Goal: Task Accomplishment & Management: Contribute content

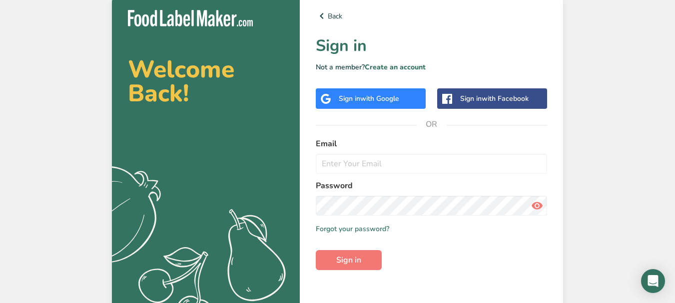
click at [396, 102] on span "with Google" at bounding box center [379, 98] width 39 height 9
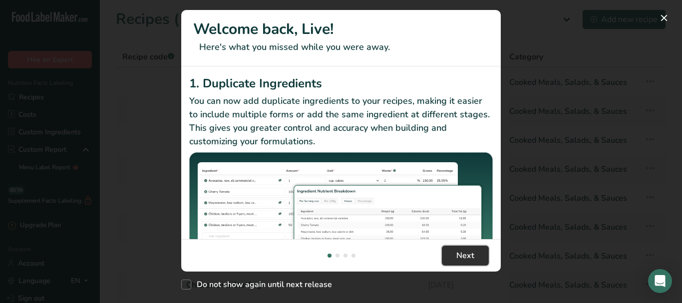
click at [464, 255] on span "Next" at bounding box center [465, 256] width 18 height 12
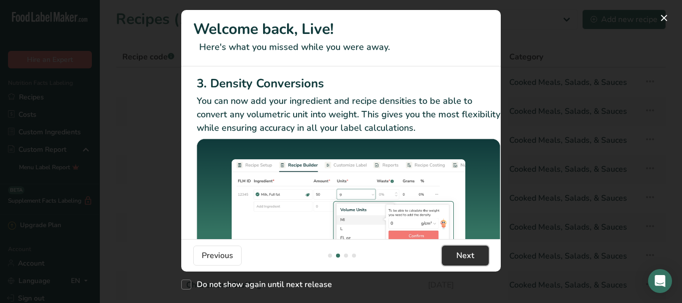
click at [464, 258] on span "Next" at bounding box center [465, 256] width 18 height 12
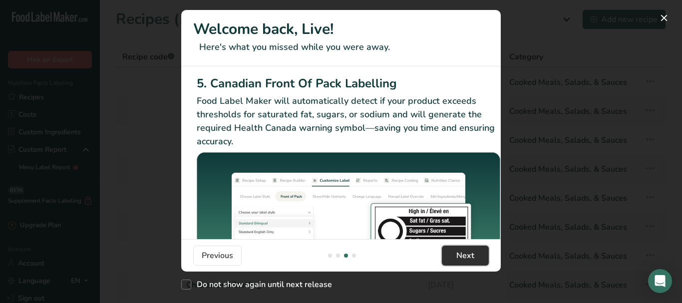
click at [464, 257] on span "Next" at bounding box center [465, 256] width 18 height 12
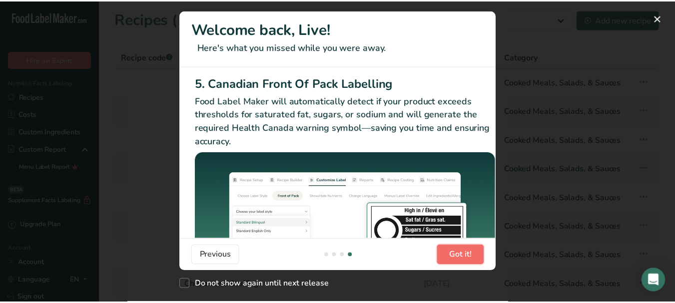
scroll to position [0, 951]
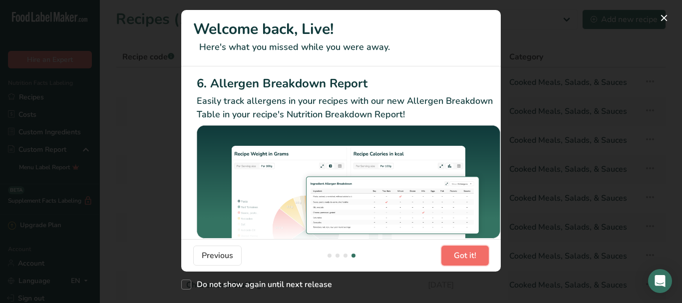
click at [464, 257] on span "Got it!" at bounding box center [465, 256] width 22 height 12
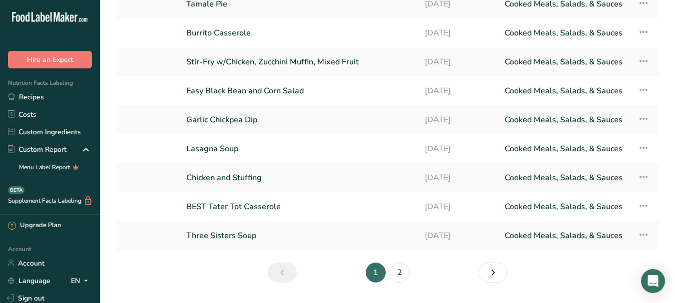
scroll to position [85, 0]
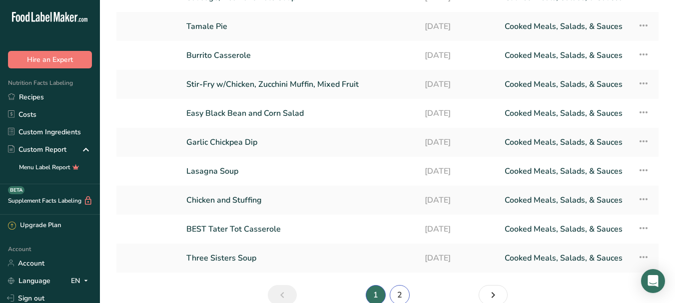
click at [398, 294] on link "2" at bounding box center [400, 295] width 20 height 20
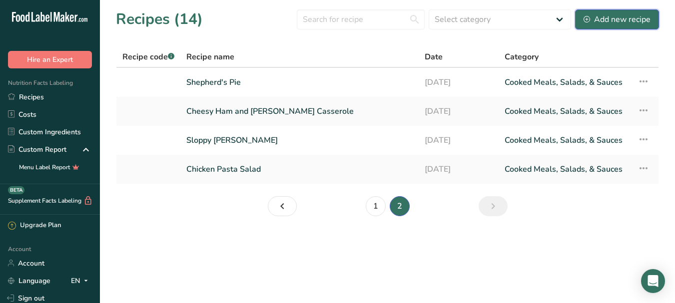
click at [605, 21] on div "Add new recipe" at bounding box center [616, 19] width 67 height 12
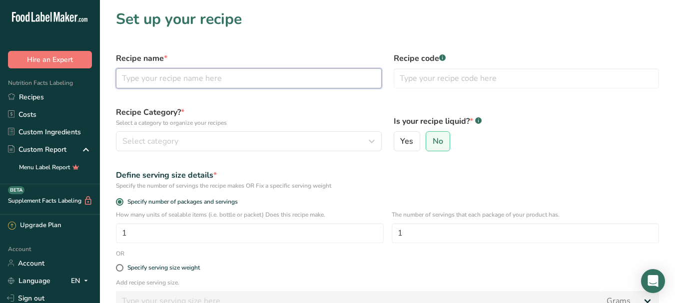
click at [232, 76] on input "text" at bounding box center [249, 78] width 266 height 20
type input "Black Bean Nachos w/ Applesauce"
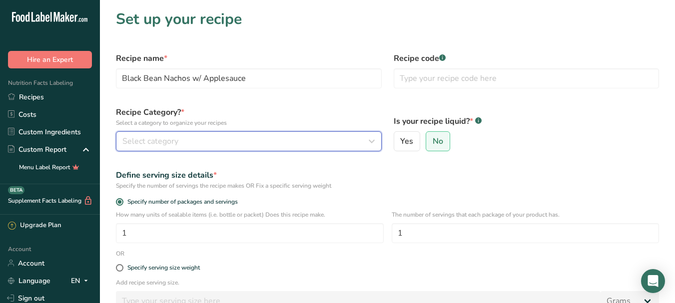
click at [252, 139] on div "Select category" at bounding box center [245, 141] width 247 height 12
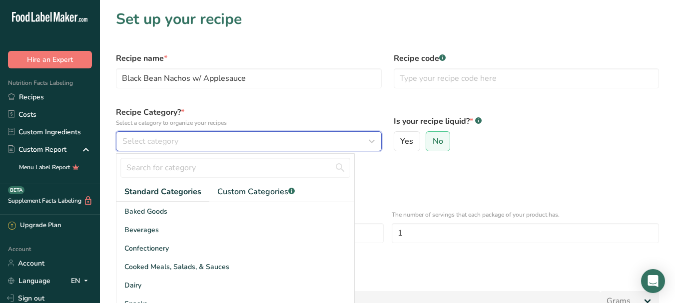
click at [370, 140] on icon "button" at bounding box center [372, 141] width 12 height 18
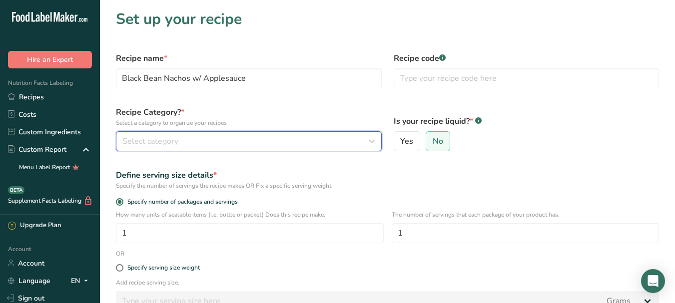
click at [370, 141] on icon "button" at bounding box center [372, 141] width 12 height 18
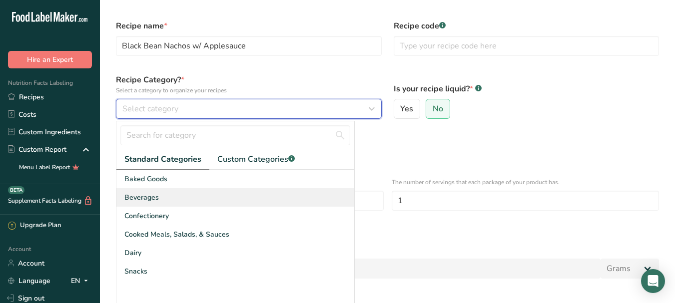
scroll to position [50, 0]
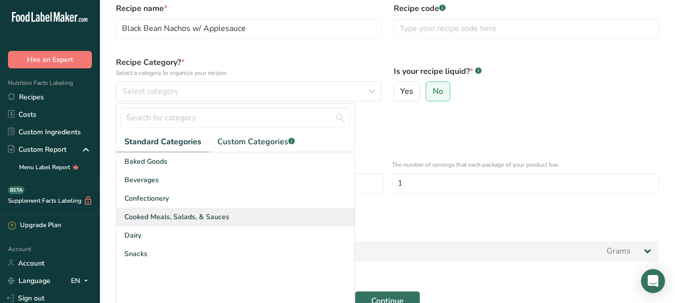
click at [216, 211] on div "Cooked Meals, Salads, & Sauces" at bounding box center [235, 217] width 238 height 18
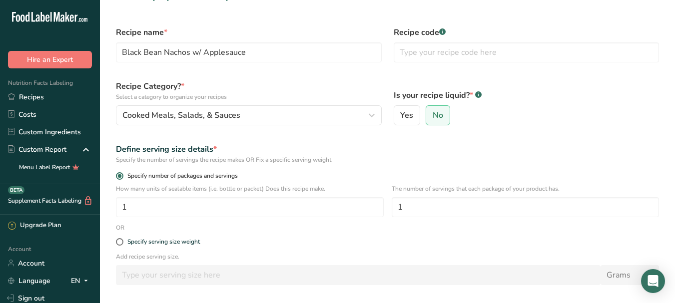
scroll to position [100, 0]
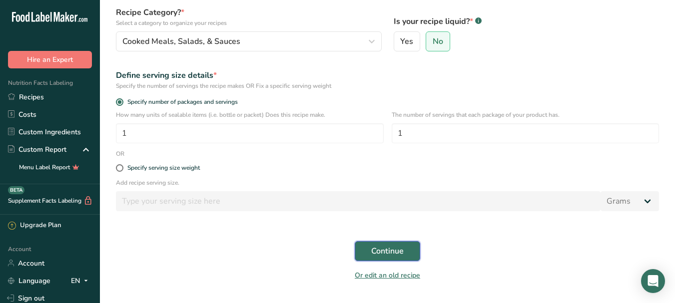
click at [383, 249] on span "Continue" at bounding box center [387, 251] width 32 height 12
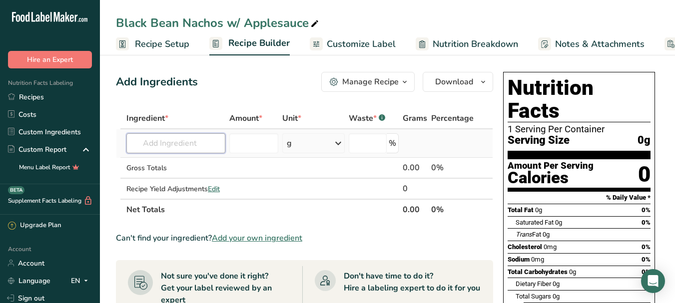
click at [211, 151] on input "text" at bounding box center [175, 143] width 99 height 20
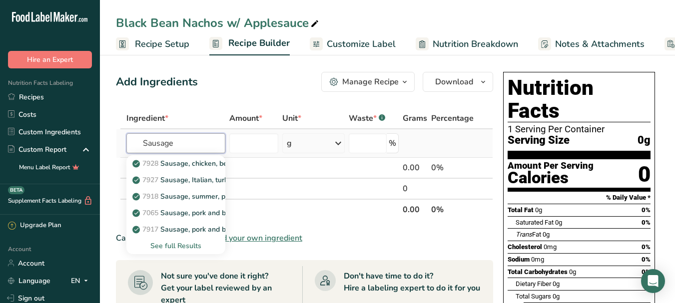
type input "Sausage"
click at [187, 245] on div "See full Results" at bounding box center [175, 246] width 83 height 10
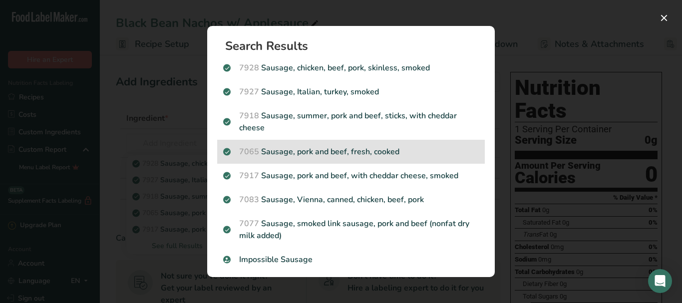
click at [311, 157] on p "7065 Sausage, pork and beef, fresh, cooked" at bounding box center [351, 152] width 256 height 12
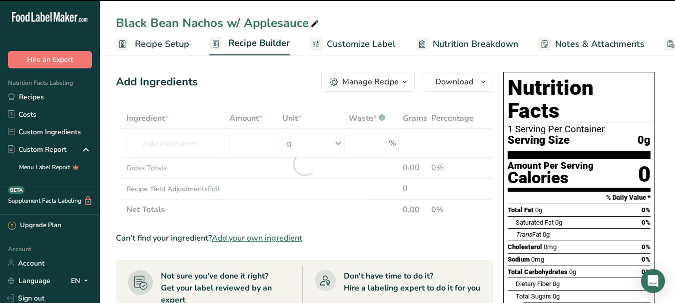
type input "0"
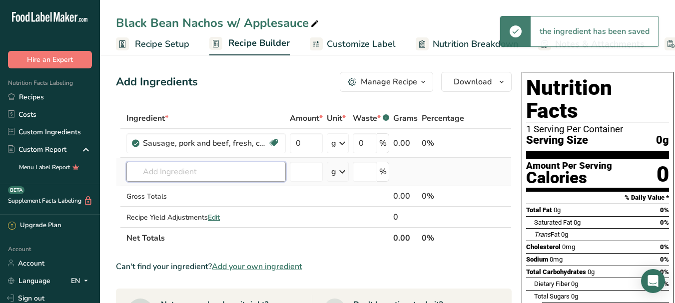
click at [178, 177] on input "text" at bounding box center [205, 172] width 159 height 20
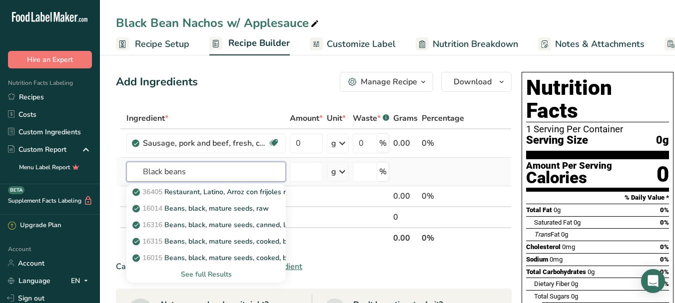
type input "Black beans"
click at [217, 270] on div "See full Results" at bounding box center [205, 274] width 143 height 10
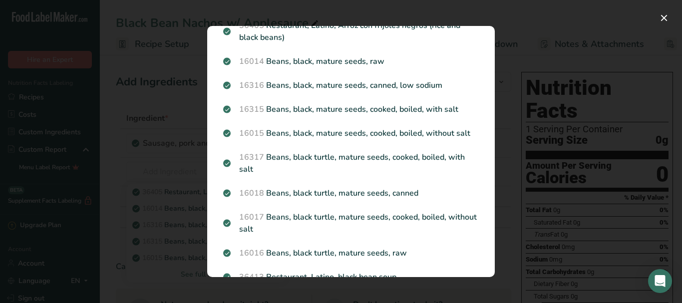
scroll to position [24, 0]
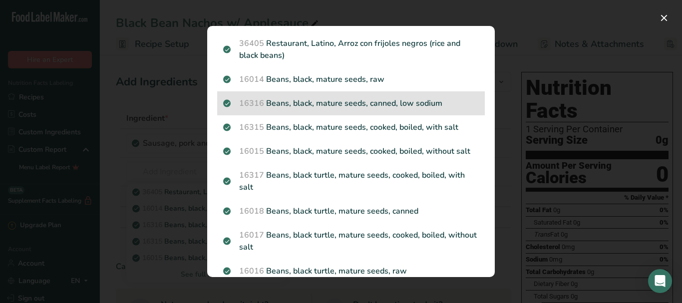
click at [330, 104] on p "16316 Beans, black, mature seeds, canned, low sodium" at bounding box center [351, 103] width 256 height 12
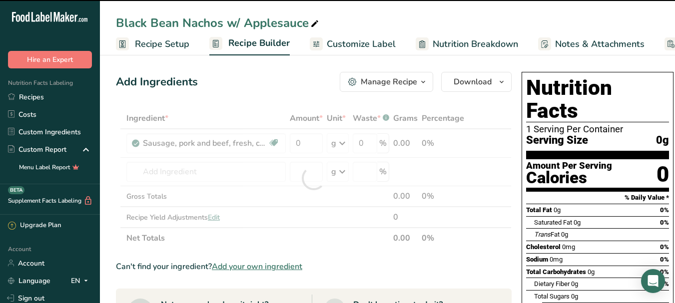
type input "0"
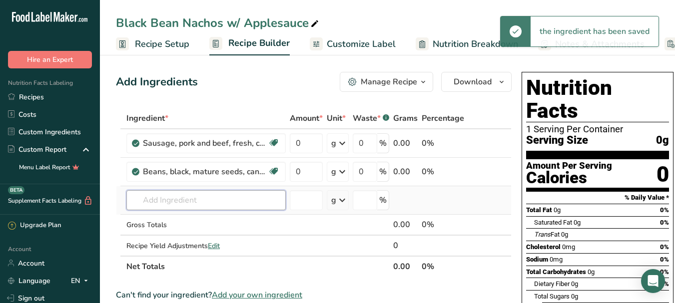
click at [192, 204] on input "text" at bounding box center [205, 200] width 159 height 20
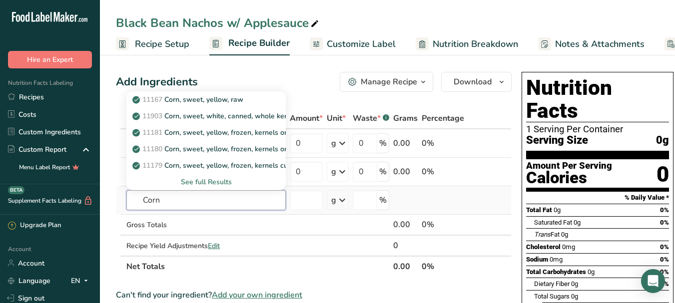
type input "Corn"
click at [211, 183] on div "See full Results" at bounding box center [205, 182] width 143 height 10
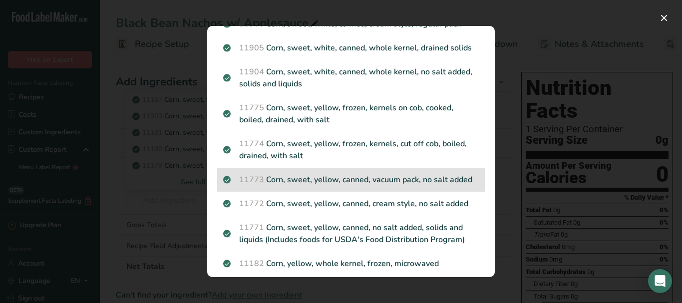
scroll to position [549, 0]
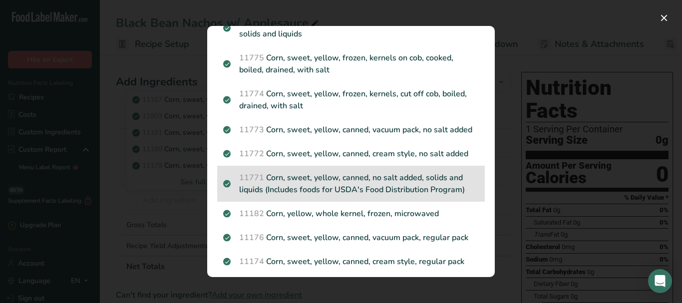
click at [336, 196] on p "11771 Corn, sweet, yellow, canned, no salt added, solids and liquids (Includes …" at bounding box center [351, 184] width 256 height 24
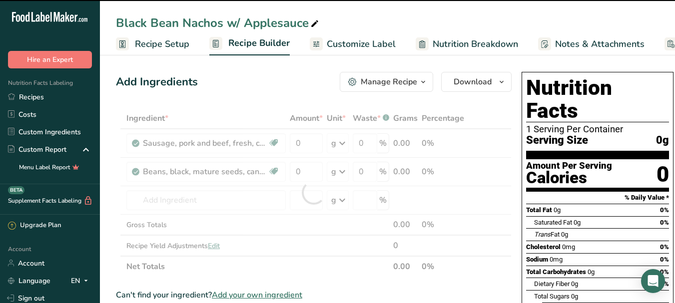
type input "0"
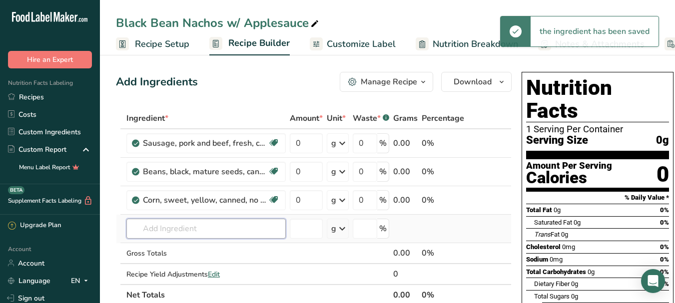
click at [244, 228] on input "text" at bounding box center [205, 229] width 159 height 20
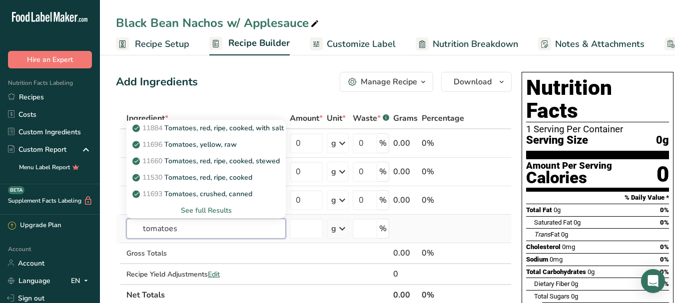
type input "tomatoes"
click at [220, 209] on div "See full Results" at bounding box center [205, 210] width 143 height 10
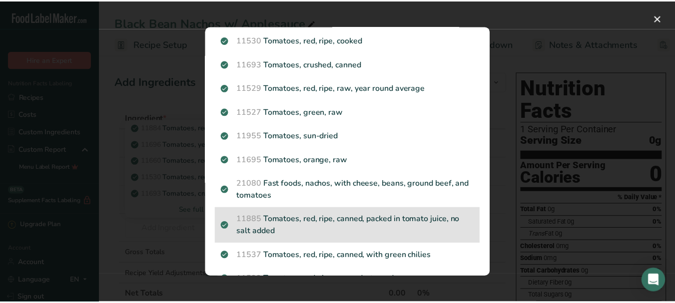
scroll to position [150, 0]
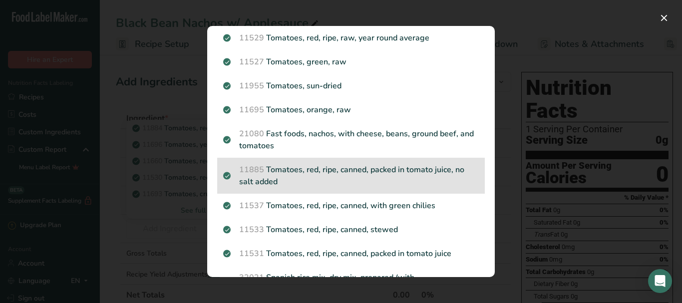
click at [333, 174] on p "11885 Tomatoes, red, ripe, canned, packed in tomato juice, no salt added" at bounding box center [351, 176] width 256 height 24
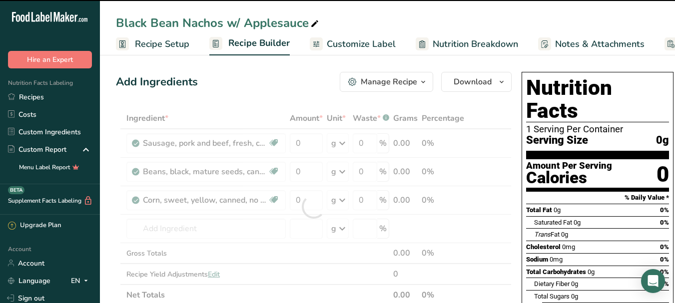
type input "0"
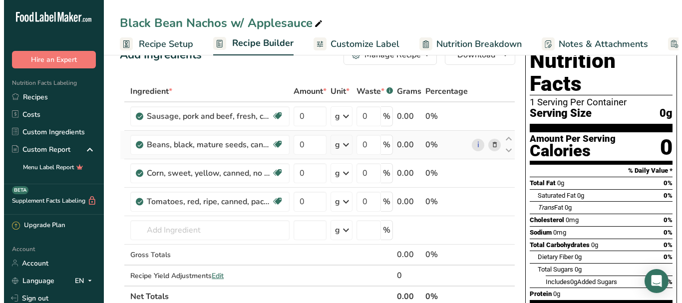
scroll to position [50, 0]
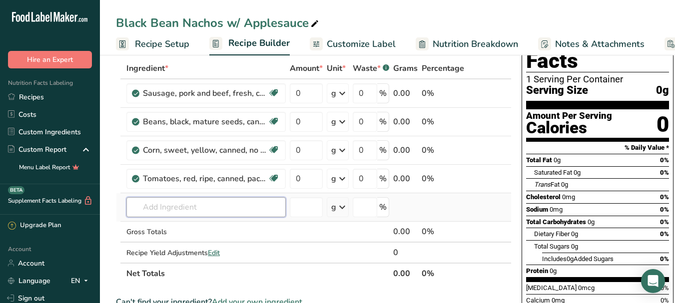
click at [150, 209] on input "text" at bounding box center [205, 207] width 159 height 20
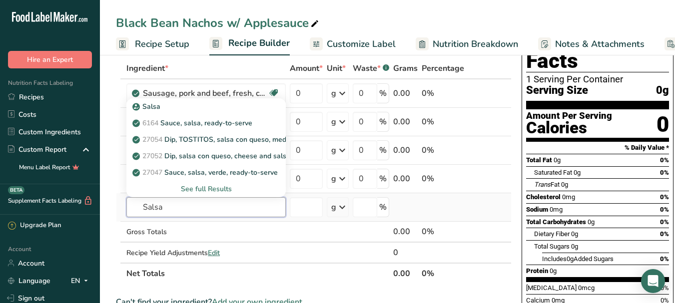
type input "Salsa"
click at [213, 189] on div "See full Results" at bounding box center [205, 189] width 143 height 10
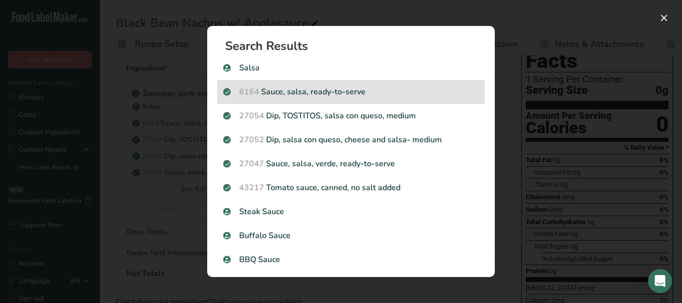
click at [329, 92] on p "6164 Sauce, salsa, ready-to-serve" at bounding box center [351, 92] width 256 height 12
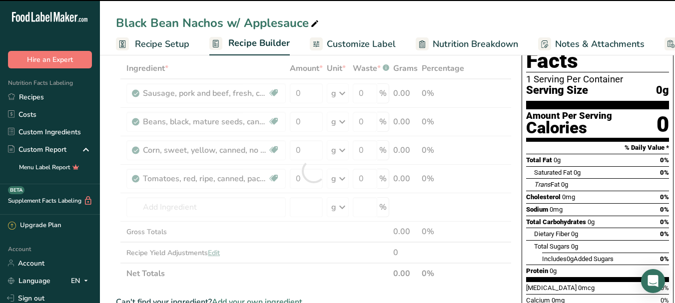
type input "0"
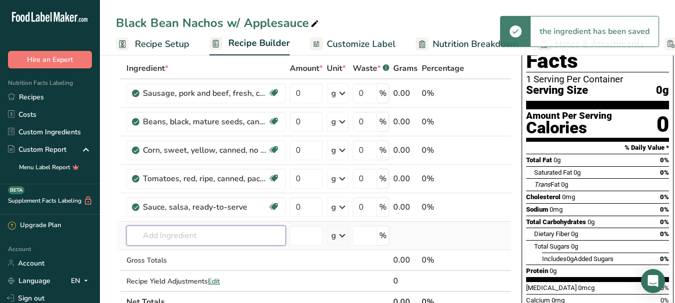
drag, startPoint x: 214, startPoint y: 233, endPoint x: 217, endPoint y: 227, distance: 6.9
click at [214, 232] on input "text" at bounding box center [205, 236] width 159 height 20
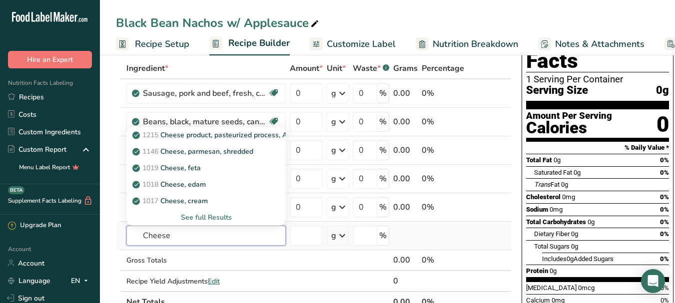
type input "Cheese"
click at [207, 215] on div "See full Results" at bounding box center [205, 217] width 143 height 10
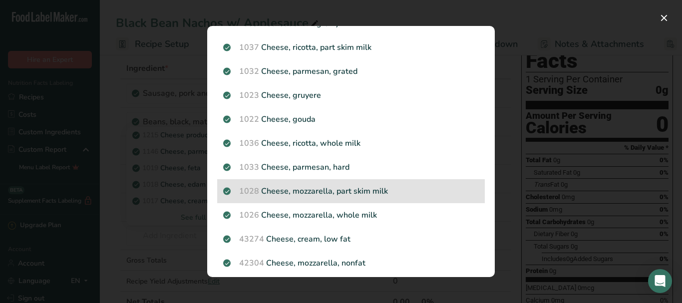
scroll to position [0, 0]
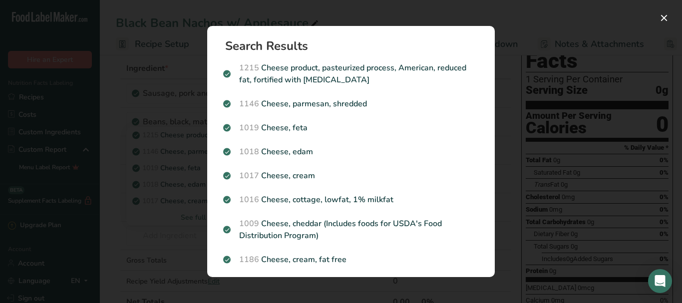
click at [517, 289] on div "Search results modal" at bounding box center [341, 151] width 682 height 303
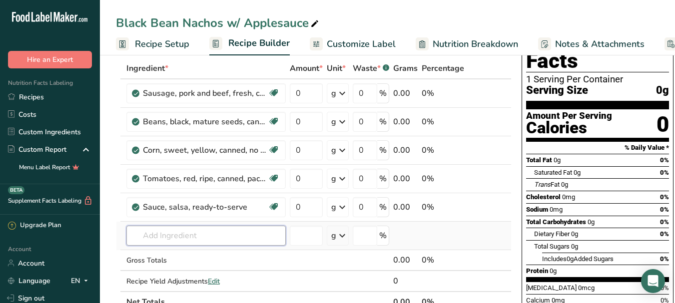
drag, startPoint x: 145, startPoint y: 239, endPoint x: 152, endPoint y: 243, distance: 8.5
click at [148, 241] on input "text" at bounding box center [205, 236] width 159 height 20
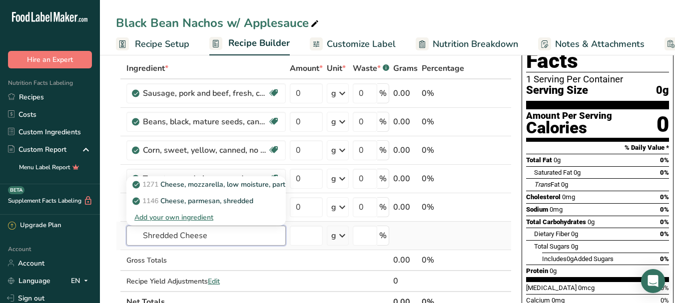
drag, startPoint x: 142, startPoint y: 235, endPoint x: 179, endPoint y: 240, distance: 37.2
click at [179, 240] on input "Shredded Cheese" at bounding box center [205, 236] width 159 height 20
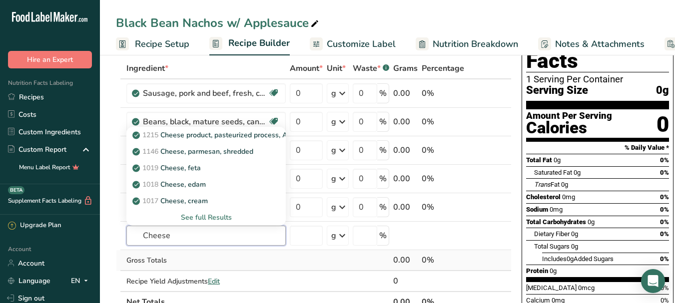
type input "Cheese"
click at [221, 262] on div "Gross Totals" at bounding box center [205, 260] width 159 height 10
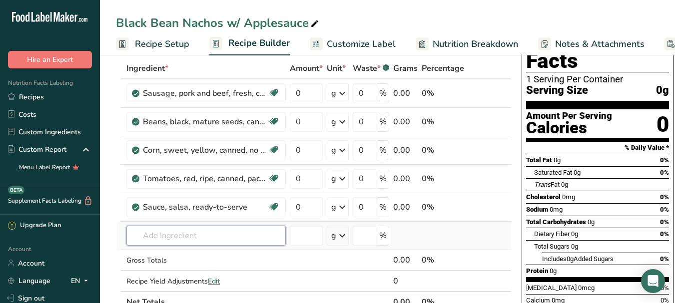
click at [166, 239] on input "text" at bounding box center [205, 236] width 159 height 20
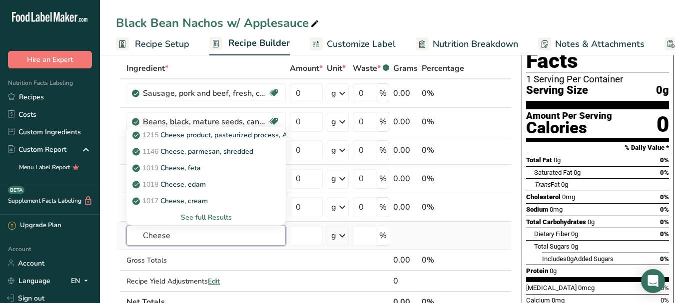
type input "Cheese"
click at [195, 219] on div "See full Results" at bounding box center [205, 217] width 143 height 10
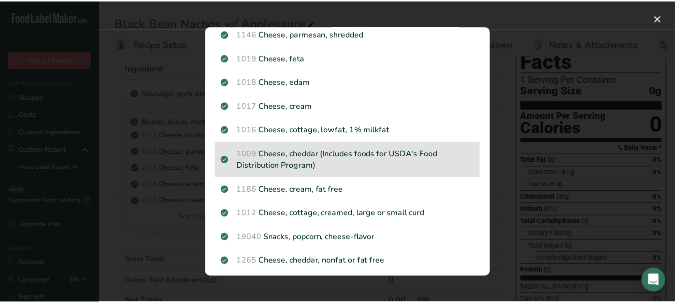
scroll to position [100, 0]
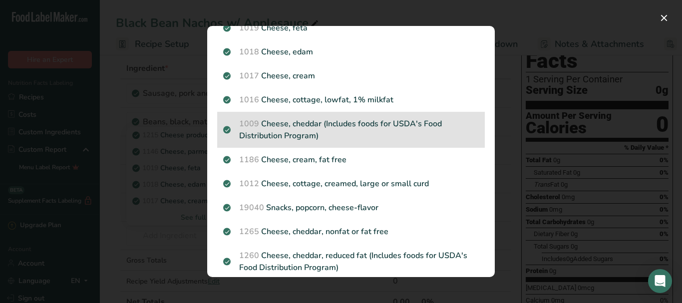
click at [317, 124] on p "1009 Cheese, cheddar (Includes foods for USDA's Food Distribution Program)" at bounding box center [351, 130] width 256 height 24
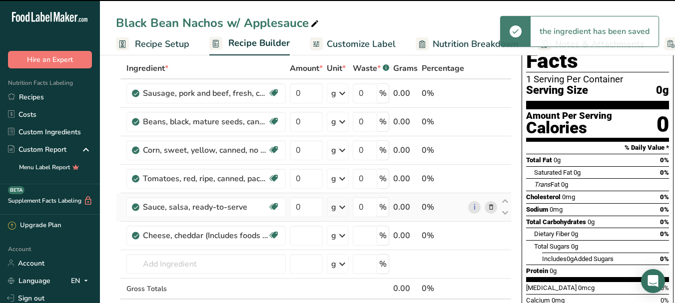
type input "0"
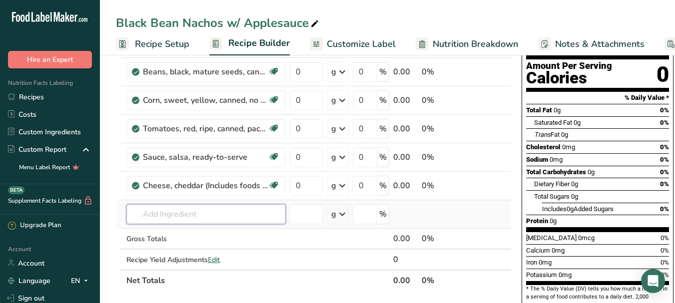
click at [175, 209] on input "text" at bounding box center [205, 214] width 159 height 20
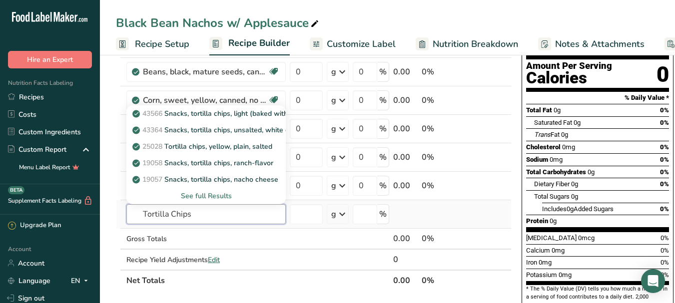
type input "Tortilla Chips"
click at [224, 196] on div "See full Results" at bounding box center [205, 196] width 143 height 10
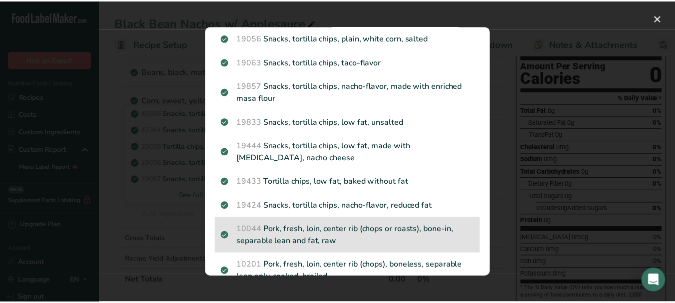
scroll to position [0, 0]
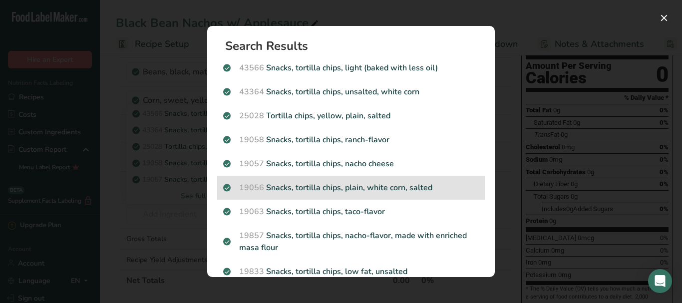
click at [401, 190] on p "19056 Snacks, tortilla chips, plain, white corn, salted" at bounding box center [351, 188] width 256 height 12
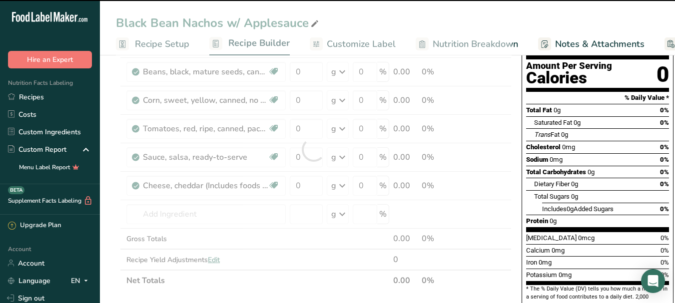
type input "0"
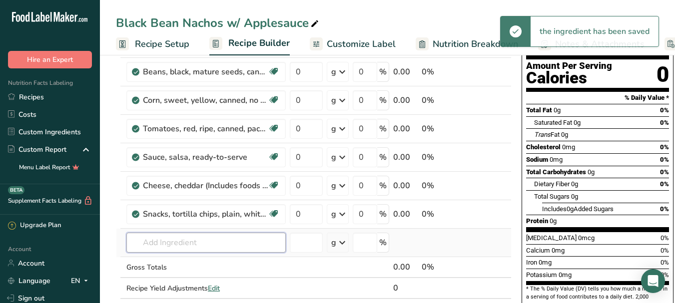
click at [193, 245] on input "text" at bounding box center [205, 243] width 159 height 20
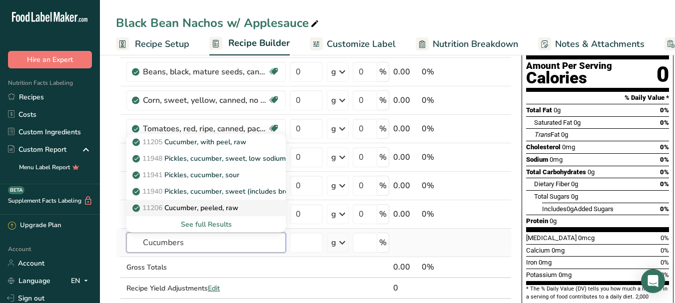
type input "Cucumbers"
click at [212, 207] on p "11206 Cucumber, peeled, raw" at bounding box center [186, 208] width 104 height 10
type input "Cucumber, peeled, raw"
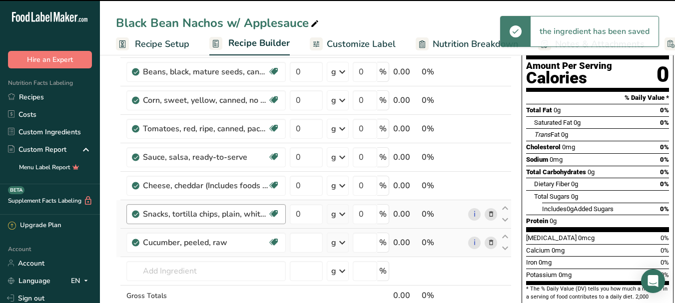
type input "0"
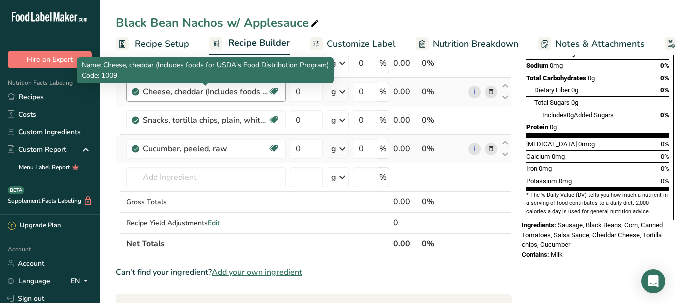
scroll to position [200, 0]
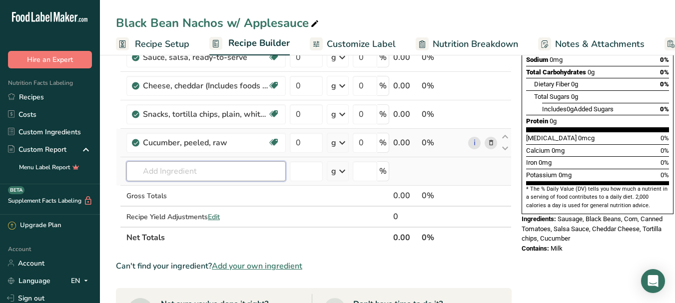
click at [147, 176] on input "text" at bounding box center [205, 171] width 159 height 20
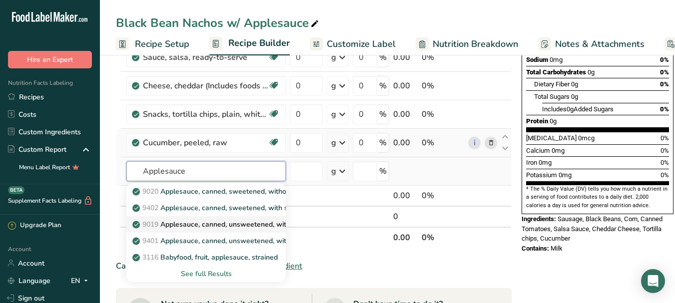
type input "Applesauce"
click at [195, 224] on p "9019 Applesauce, canned, unsweetened, without added [MEDICAL_DATA] (Includes fo…" at bounding box center [347, 224] width 427 height 10
type input "Applesauce, canned, unsweetened, without added [MEDICAL_DATA] (Includes foods f…"
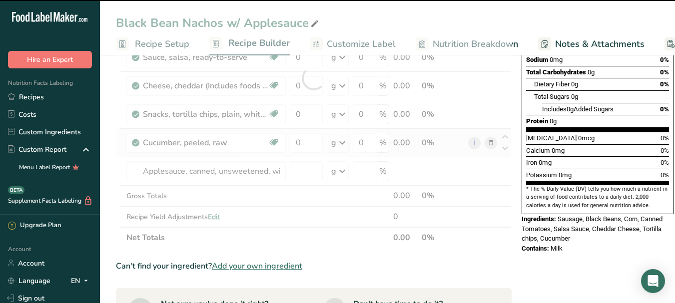
type input "0"
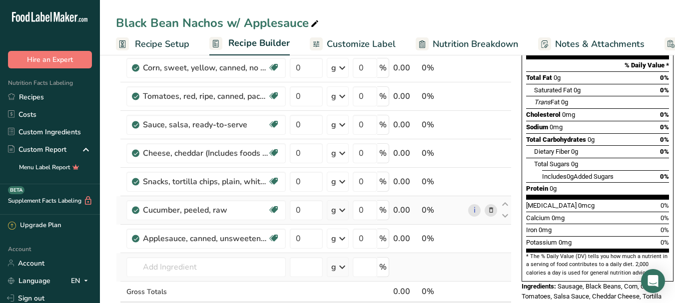
scroll to position [150, 0]
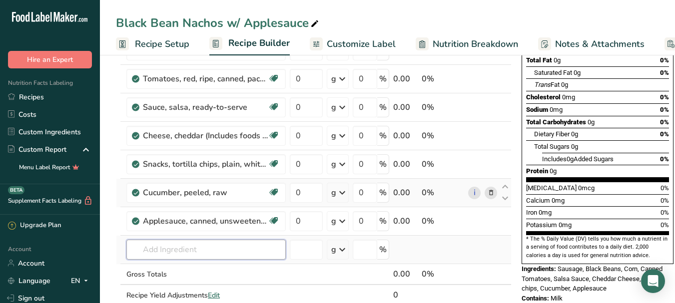
click at [179, 246] on input "text" at bounding box center [205, 250] width 159 height 20
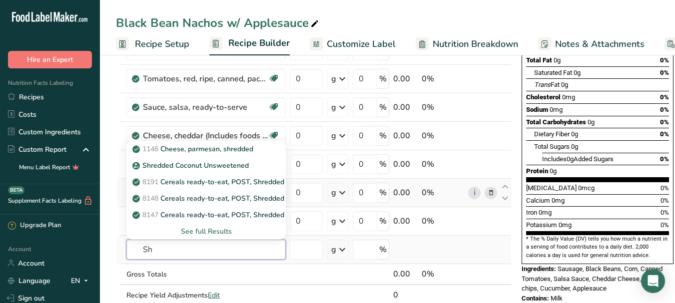
type input "S"
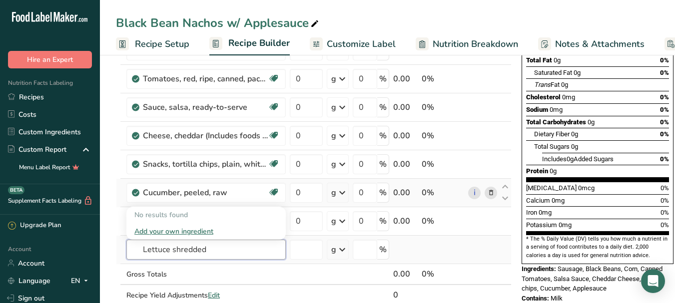
type input "Lettuce shredded"
click at [215, 263] on td "No results found Add your own ingredient" at bounding box center [205, 250] width 163 height 28
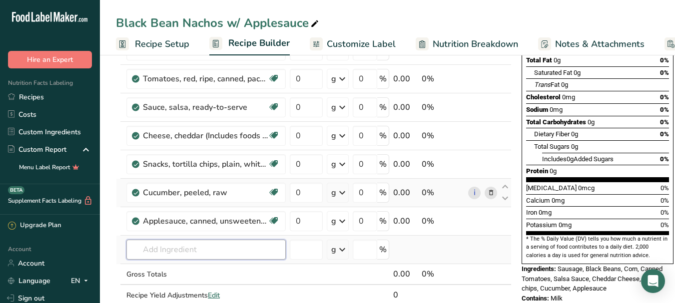
click at [182, 250] on input "text" at bounding box center [205, 250] width 159 height 20
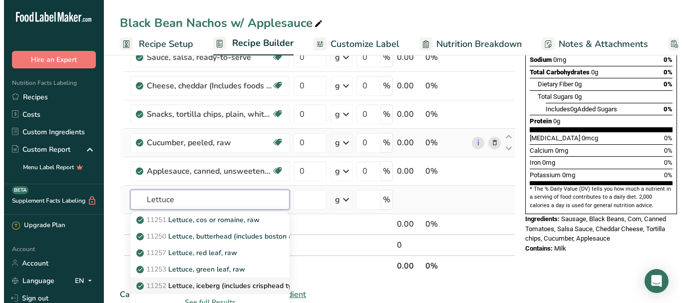
scroll to position [250, 0]
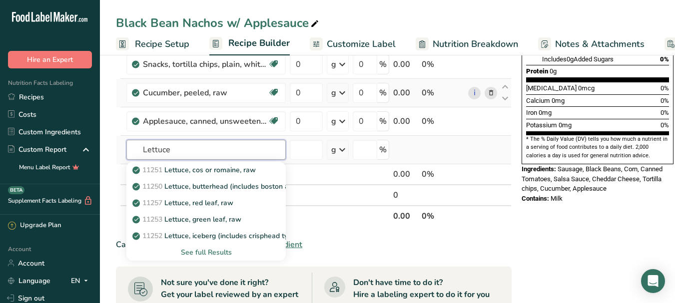
type input "Lettuce"
click at [204, 253] on div "See full Results" at bounding box center [205, 252] width 143 height 10
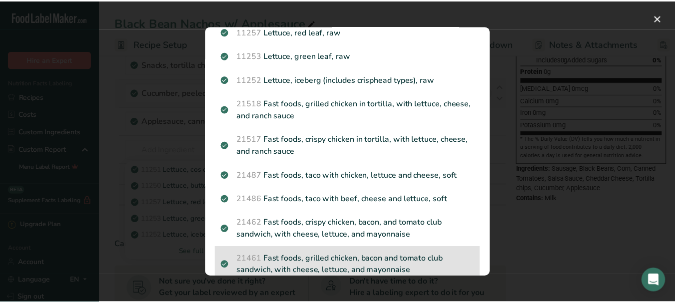
scroll to position [0, 0]
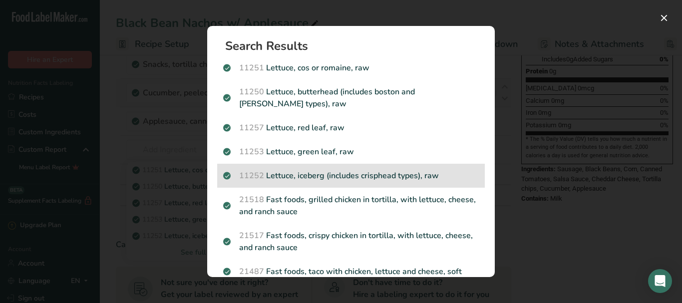
click at [352, 176] on p "11252 Lettuce, iceberg (includes crisphead types), raw" at bounding box center [351, 176] width 256 height 12
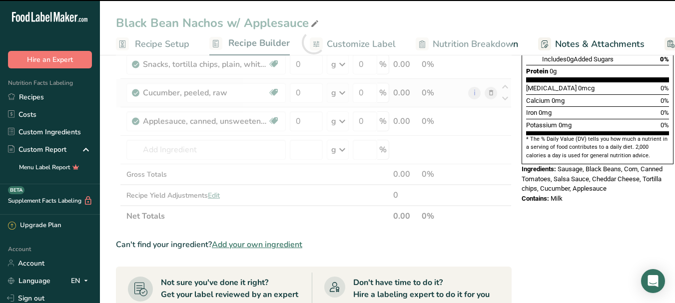
type input "0"
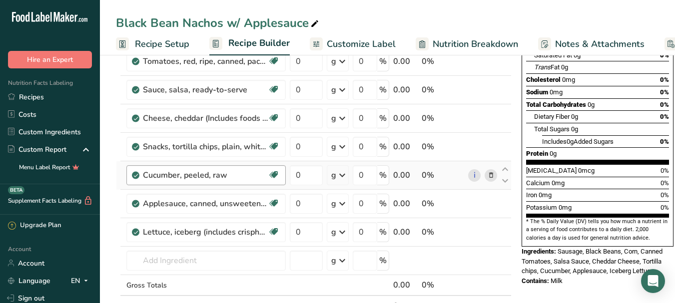
scroll to position [150, 0]
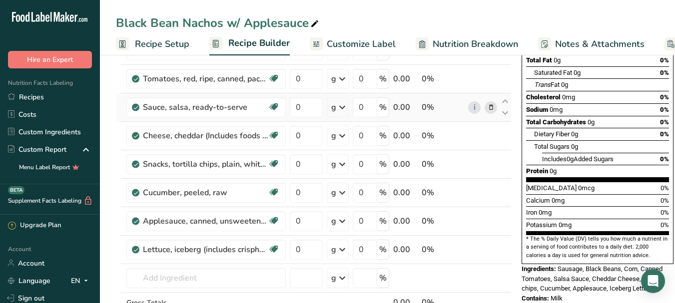
click at [490, 108] on icon at bounding box center [490, 107] width 7 height 10
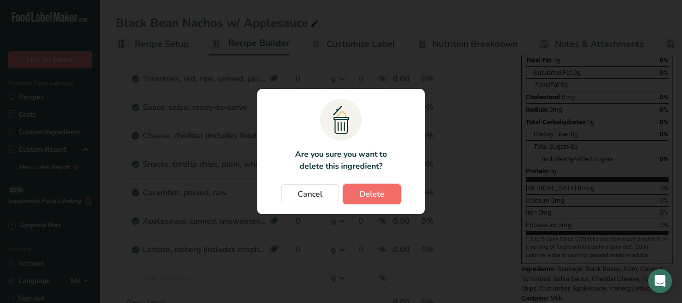
click at [371, 190] on span "Delete" at bounding box center [372, 194] width 25 height 12
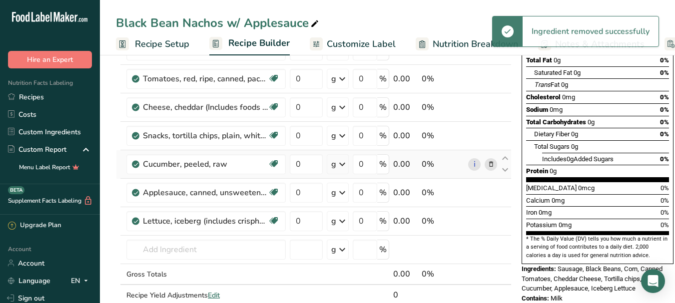
scroll to position [200, 0]
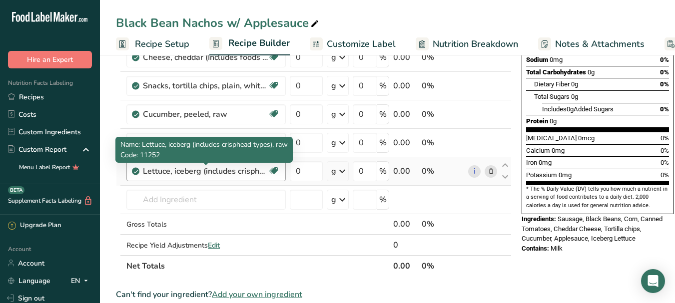
click at [252, 176] on div "Lettuce, iceberg (includes crisphead types), raw" at bounding box center [205, 171] width 125 height 12
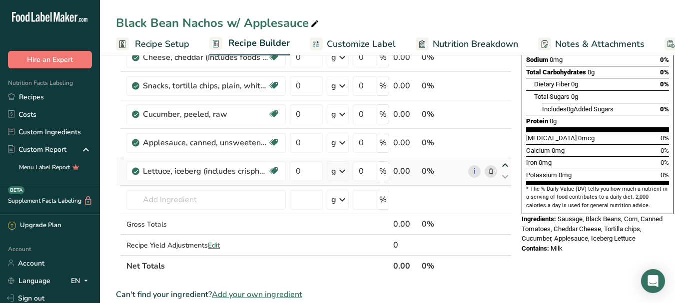
click at [503, 164] on icon at bounding box center [505, 165] width 12 height 7
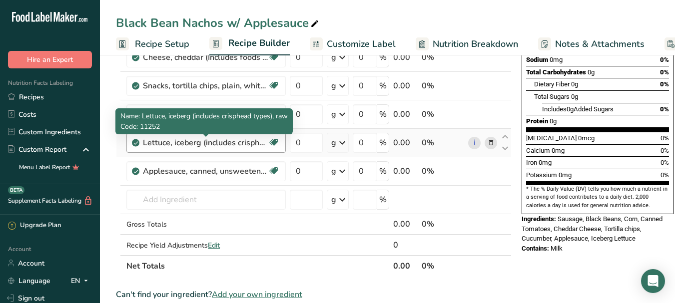
click at [202, 143] on div "Ingredient * Amount * Unit * Waste * .a-a{fill:#347362;}.b-a{fill:#fff;} Grams …" at bounding box center [314, 92] width 396 height 369
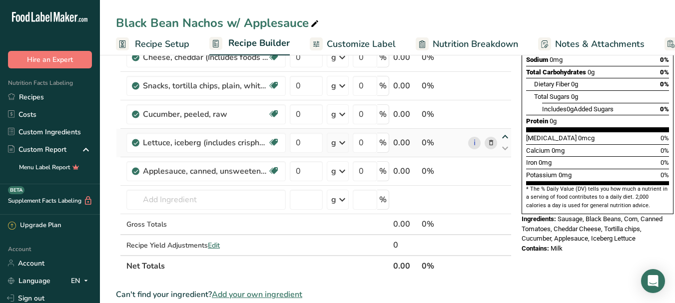
click at [499, 138] on icon at bounding box center [505, 136] width 12 height 7
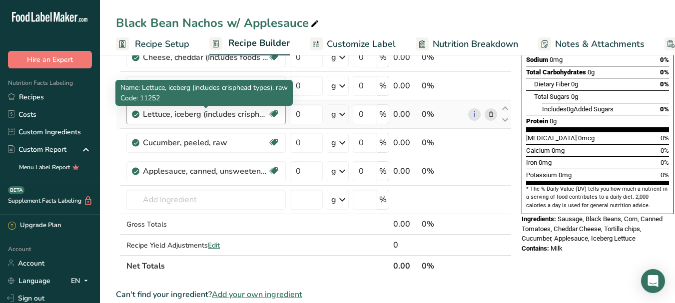
click at [253, 117] on div "Lettuce, iceberg (includes crisphead types), raw" at bounding box center [205, 114] width 125 height 12
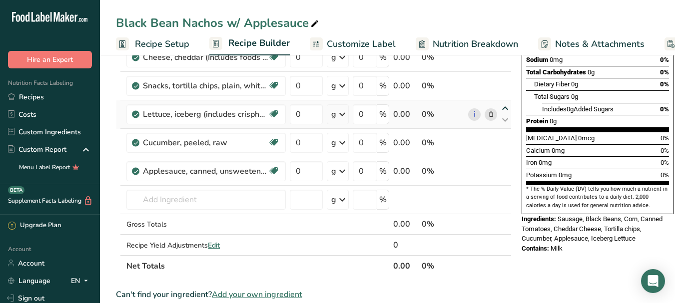
click at [503, 105] on icon at bounding box center [505, 108] width 12 height 7
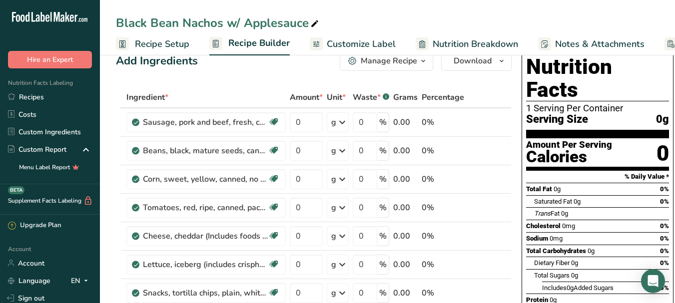
scroll to position [0, 0]
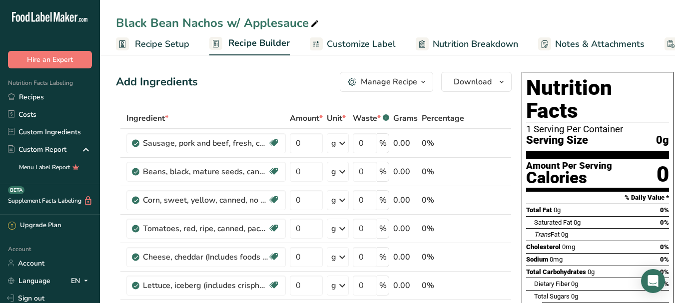
click at [421, 81] on icon "button" at bounding box center [423, 82] width 8 height 12
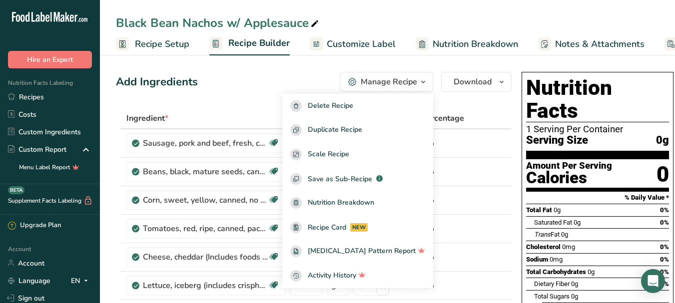
click at [421, 81] on icon "button" at bounding box center [423, 82] width 8 height 12
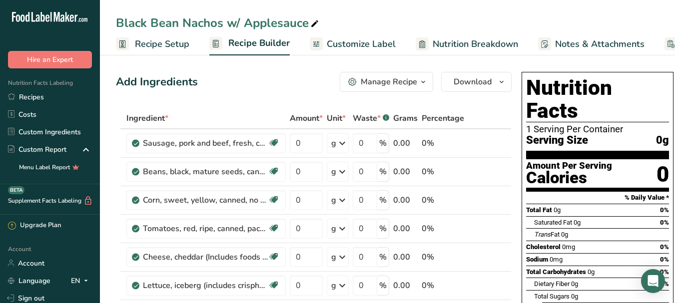
click at [311, 23] on icon at bounding box center [314, 24] width 9 height 14
drag, startPoint x: 227, startPoint y: 26, endPoint x: 239, endPoint y: 26, distance: 12.0
click at [239, 26] on input "Black Bean Nachos w/ Applesauce" at bounding box center [387, 23] width 543 height 18
click at [373, 26] on input "Black Bean Nachos and Applesauce" at bounding box center [387, 23] width 543 height 18
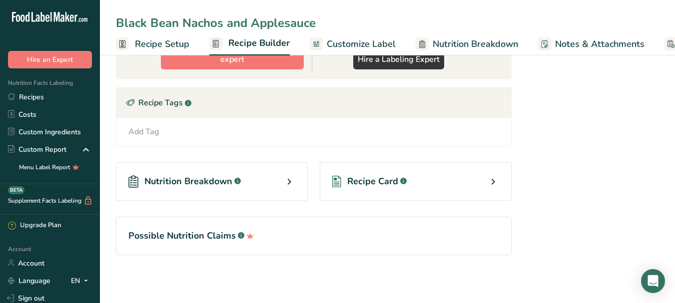
scroll to position [526, 0]
type input "Black Bean Nachos and Applesauce"
click at [360, 46] on span "Customize Label" at bounding box center [361, 43] width 69 height 13
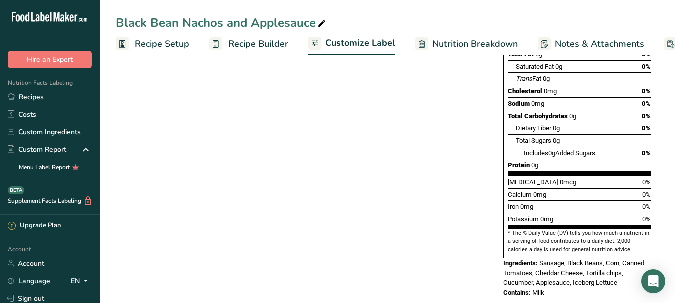
click at [174, 48] on span "Recipe Setup" at bounding box center [162, 43] width 54 height 13
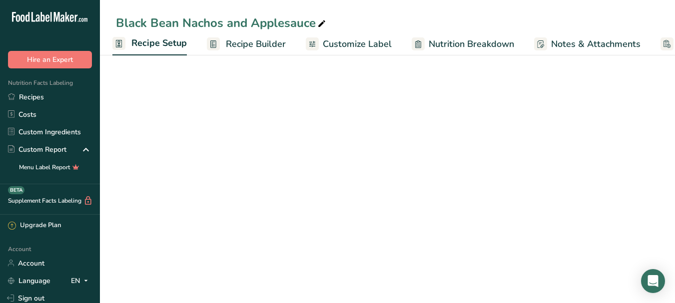
scroll to position [91, 0]
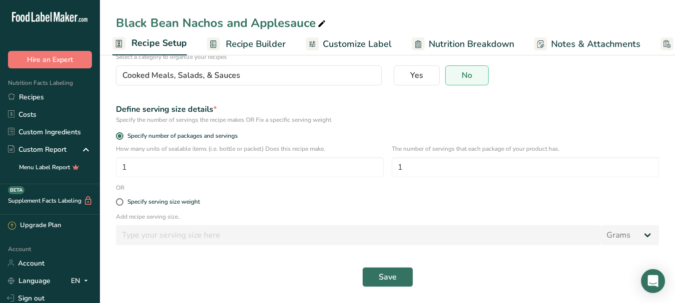
click at [320, 26] on icon at bounding box center [321, 24] width 9 height 14
click at [27, 94] on link "Recipes" at bounding box center [50, 96] width 100 height 17
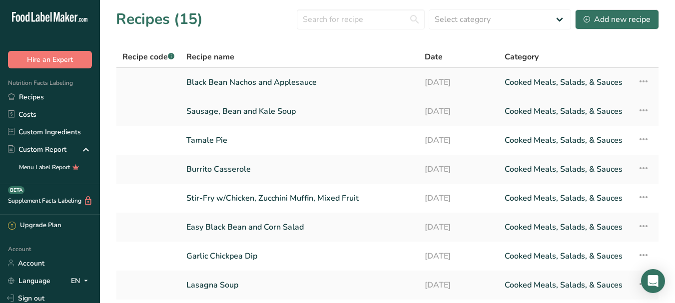
click at [280, 81] on link "Black Bean Nachos and Applesauce" at bounding box center [299, 82] width 226 height 21
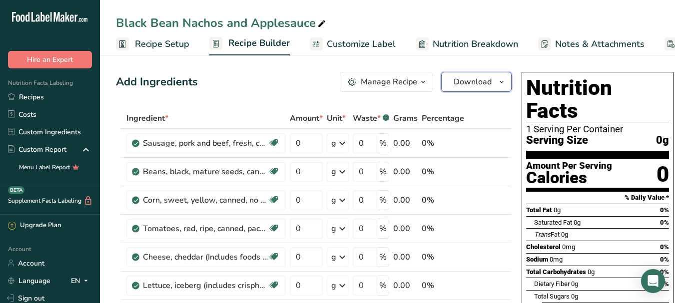
click at [484, 82] on span "Download" at bounding box center [472, 82] width 38 height 12
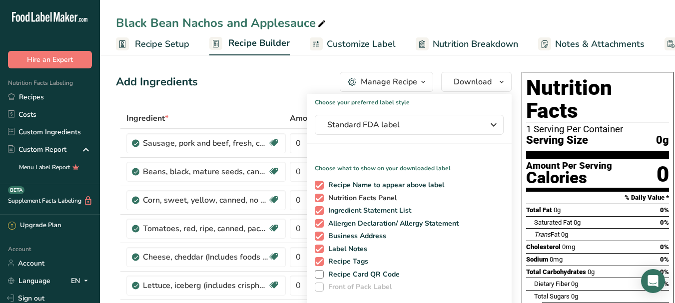
click at [319, 198] on span at bounding box center [319, 198] width 9 height 9
click at [319, 198] on input "Nutrition Facts Panel" at bounding box center [318, 198] width 6 height 6
checkbox input "false"
click at [317, 233] on span at bounding box center [319, 236] width 9 height 9
click at [317, 233] on input "Business Address" at bounding box center [318, 236] width 6 height 6
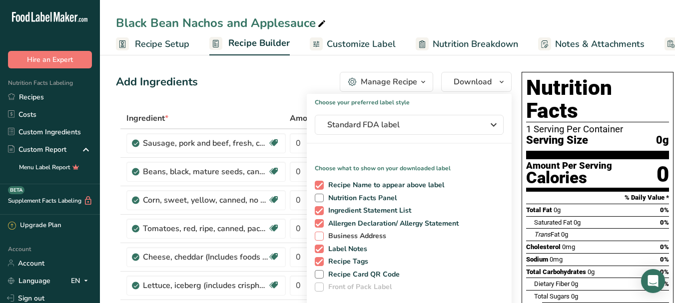
click at [318, 237] on span at bounding box center [319, 236] width 9 height 9
click at [318, 237] on input "Business Address" at bounding box center [318, 236] width 6 height 6
checkbox input "true"
click at [317, 249] on span at bounding box center [319, 249] width 9 height 9
click at [317, 249] on input "Label Notes" at bounding box center [318, 249] width 6 height 6
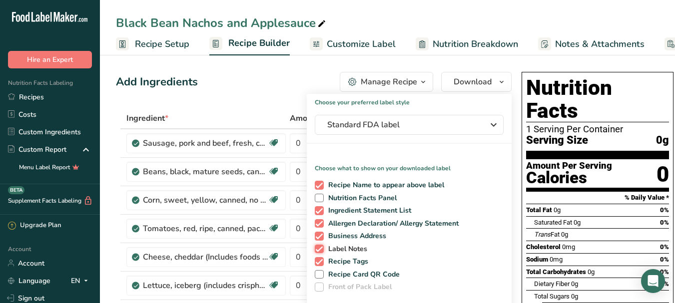
checkbox input "false"
click at [319, 262] on span at bounding box center [319, 261] width 9 height 9
click at [319, 262] on input "Recipe Tags" at bounding box center [318, 261] width 6 height 6
checkbox input "false"
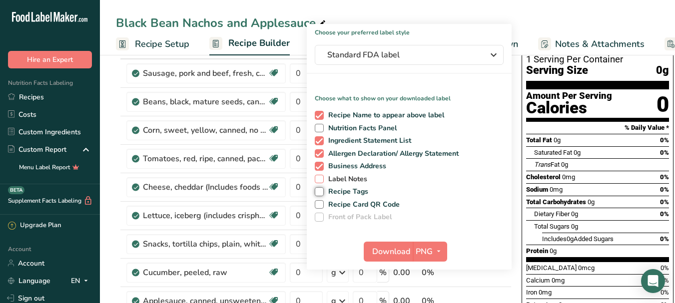
scroll to position [100, 0]
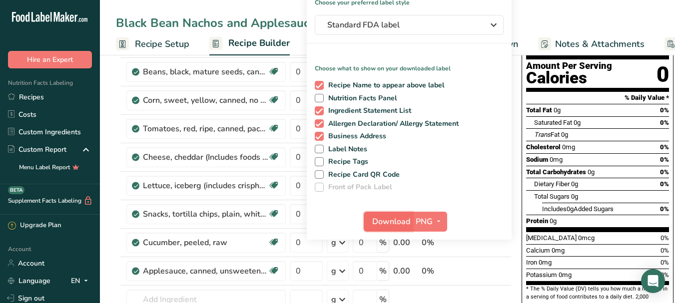
click at [400, 224] on span "Download" at bounding box center [391, 222] width 38 height 12
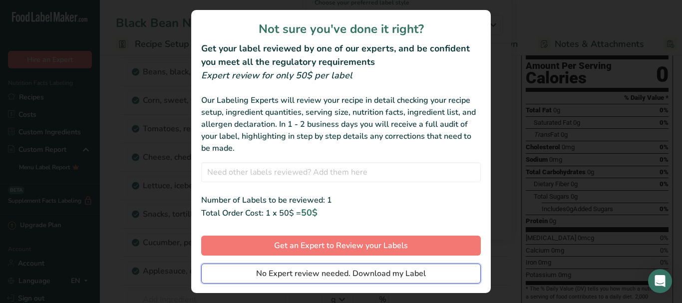
click at [380, 274] on span "No Expert review needed. Download my Label" at bounding box center [341, 274] width 170 height 12
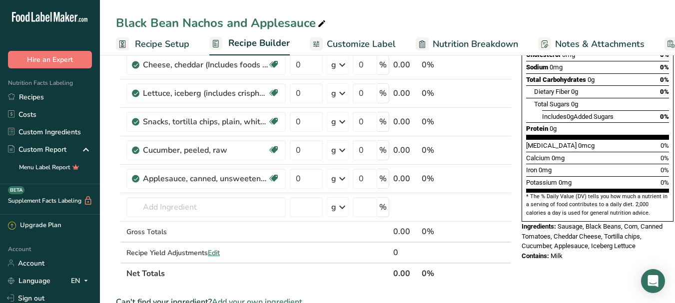
scroll to position [200, 0]
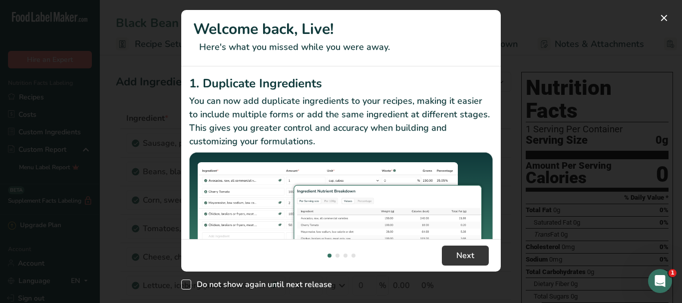
click at [189, 285] on span "New Features" at bounding box center [186, 285] width 10 height 10
click at [188, 285] on input "Do not show again until next release" at bounding box center [184, 285] width 6 height 6
checkbox input "true"
click at [460, 255] on span "Next" at bounding box center [465, 256] width 18 height 12
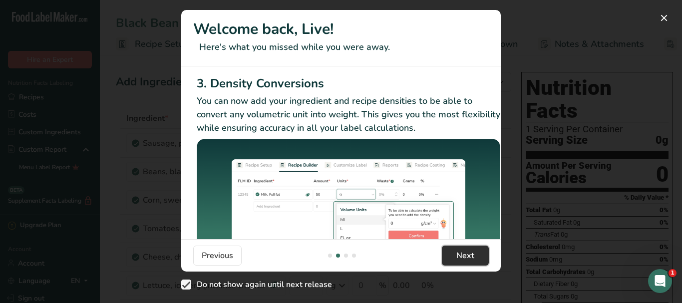
click at [460, 255] on span "Next" at bounding box center [465, 256] width 18 height 12
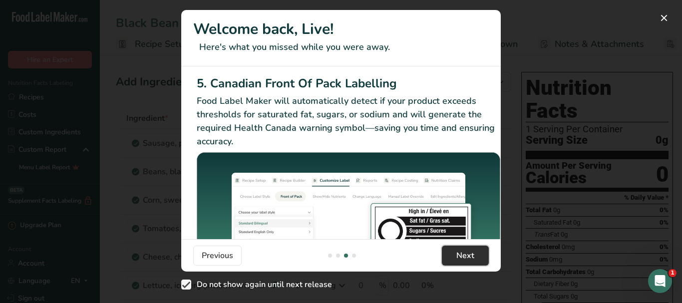
click at [460, 255] on span "Next" at bounding box center [465, 256] width 18 height 12
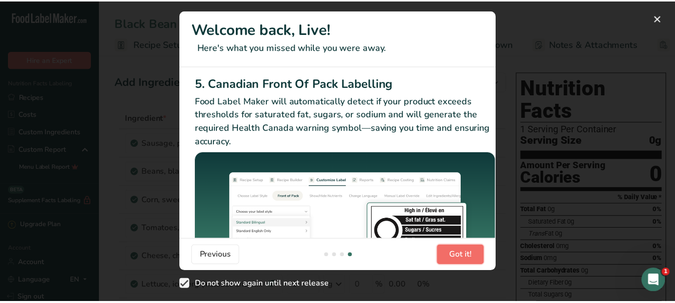
scroll to position [0, 951]
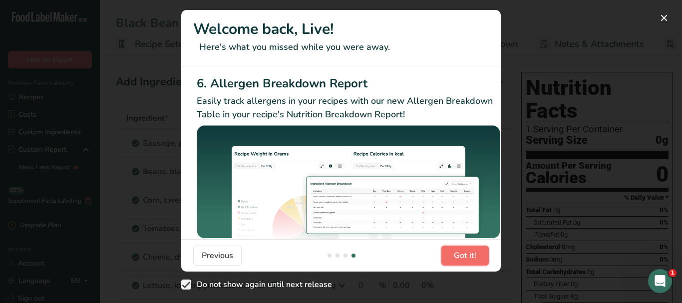
click at [460, 255] on span "Got it!" at bounding box center [465, 256] width 22 height 12
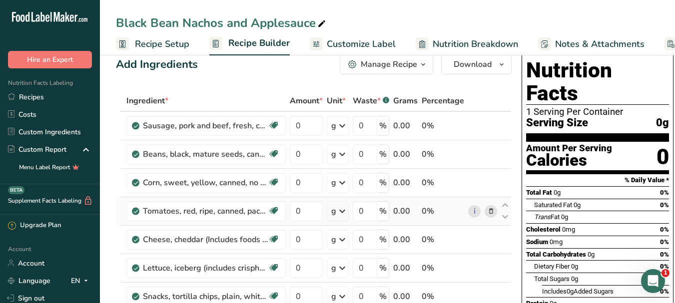
scroll to position [0, 0]
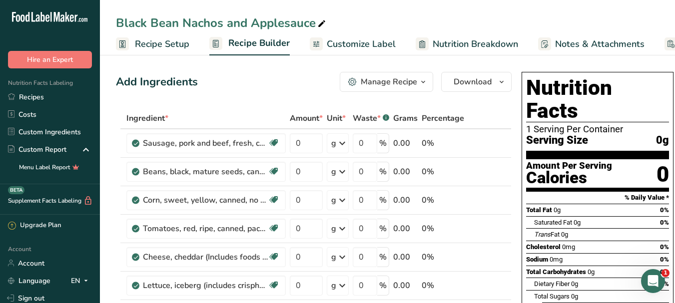
click at [408, 85] on div "Manage Recipe" at bounding box center [389, 82] width 56 height 12
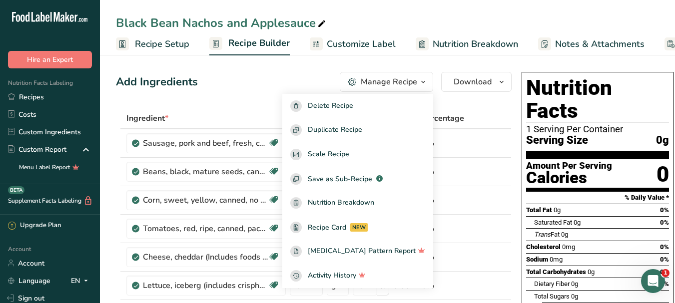
click at [164, 48] on span "Recipe Setup" at bounding box center [162, 43] width 54 height 13
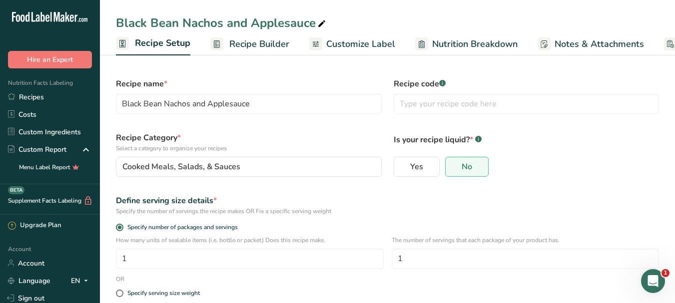
click at [262, 39] on span "Recipe Builder" at bounding box center [259, 43] width 60 height 13
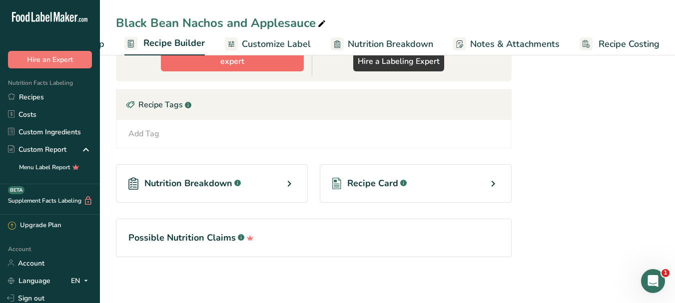
scroll to position [526, 0]
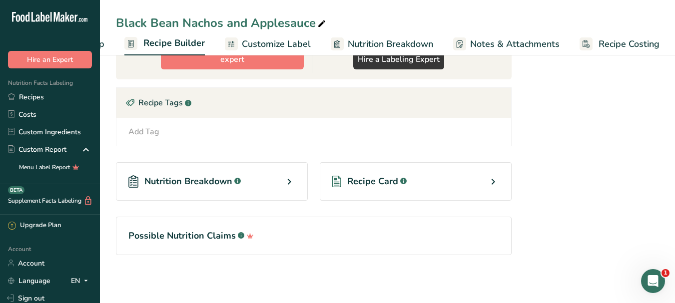
click at [375, 175] on span "Recipe Card" at bounding box center [372, 181] width 51 height 13
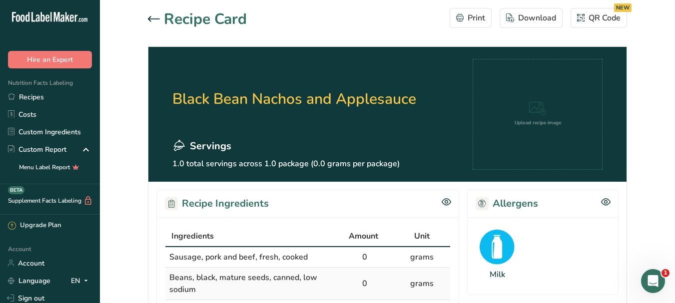
click at [151, 18] on icon at bounding box center [154, 18] width 12 height 5
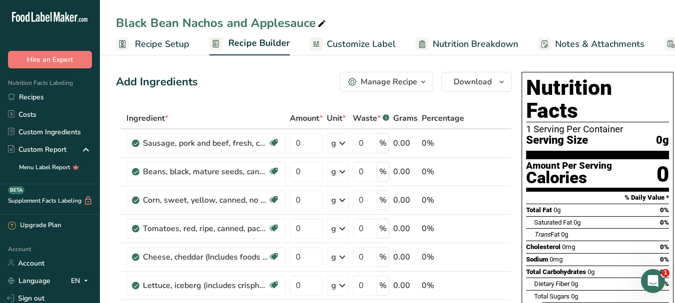
click at [348, 45] on span "Customize Label" at bounding box center [361, 43] width 69 height 13
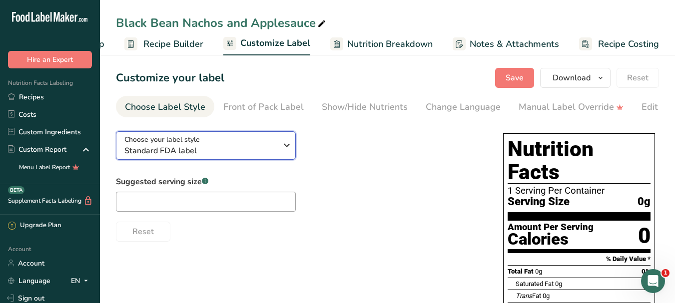
click at [202, 150] on span "Standard FDA label" at bounding box center [200, 151] width 152 height 12
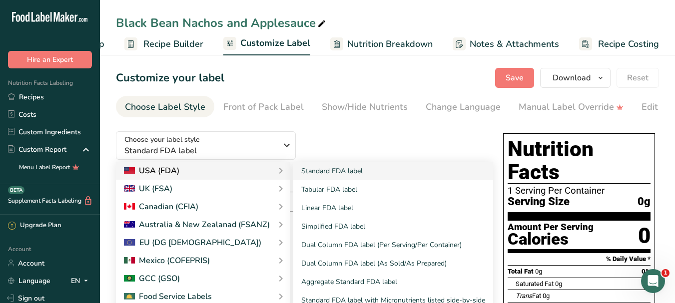
click at [175, 171] on div "USA (FDA)" at bounding box center [151, 171] width 55 height 12
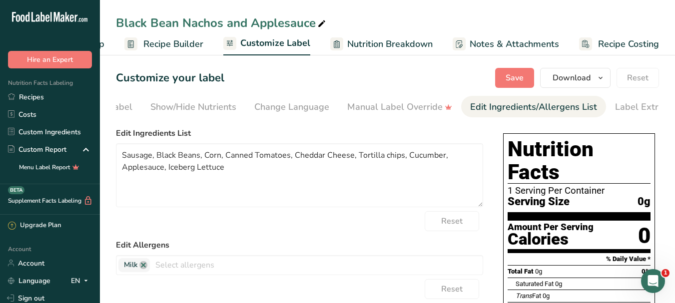
scroll to position [0, 195]
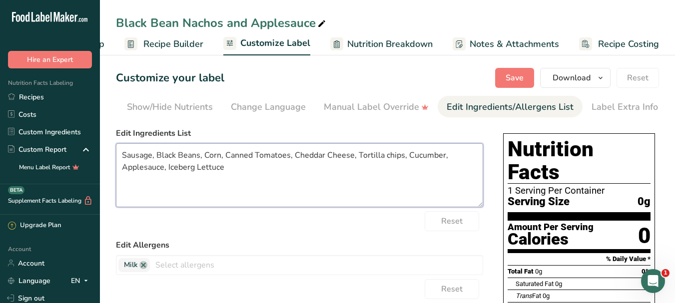
click at [120, 158] on textarea "Sausage, Black Beans, Corn, Canned Tomatoes, Cheddar Cheese, Tortilla chips, Cu…" at bounding box center [299, 175] width 367 height 64
click at [222, 156] on textarea "Pork Sausage, Black Beans, Corn, Canned Tomatoes, Cheddar Cheese, Tortilla chip…" at bounding box center [299, 175] width 367 height 64
click at [281, 156] on textarea "Pork Sausage, Black Beans, Un-salted Corn, Canned Tomatoes, Cheddar Cheese, Tor…" at bounding box center [299, 175] width 367 height 64
drag, startPoint x: 350, startPoint y: 158, endPoint x: 381, endPoint y: 159, distance: 30.5
click at [381, 159] on textarea "Pork Sausage, Black Beans, Un-salted Corn, Canned Tomatoes, Cheddar Cheese, Tor…" at bounding box center [299, 175] width 367 height 64
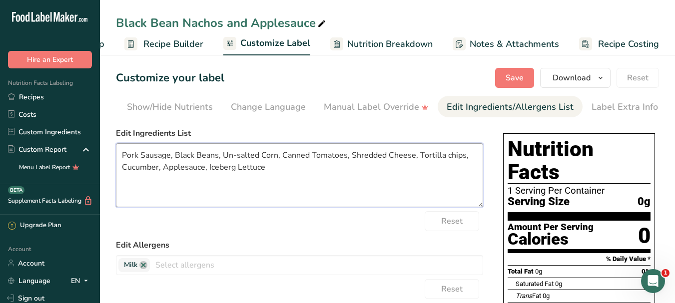
click at [364, 194] on textarea "Pork Sausage, Black Beans, Un-salted Corn, Canned Tomatoes, Shredded Cheese, To…" at bounding box center [299, 175] width 367 height 64
drag, startPoint x: 208, startPoint y: 170, endPoint x: 264, endPoint y: 172, distance: 56.5
click at [264, 172] on textarea "Pork Sausage, Black Beans, Un-salted Corn, Canned Tomatoes, Shredded Cheese, To…" at bounding box center [299, 175] width 367 height 64
click at [402, 182] on textarea "Pork Sausage, Black Beans, Un-salted Corn, Canned Tomatoes, ShreddedIceberg Let…" at bounding box center [299, 175] width 367 height 64
drag, startPoint x: 384, startPoint y: 159, endPoint x: 410, endPoint y: 161, distance: 25.5
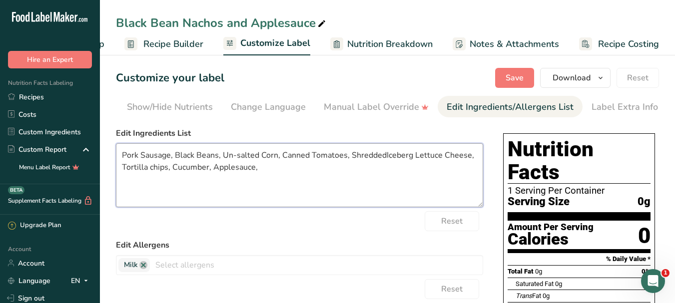
click at [410, 161] on textarea "Pork Sausage, Black Beans, Un-salted Corn, Canned Tomatoes, ShreddedIceberg Let…" at bounding box center [299, 175] width 367 height 64
click at [384, 158] on textarea "Pork Sausage, Black Beans, Un-salted Corn, Canned Tomatoes, ShreddedIceberg Let…" at bounding box center [299, 175] width 367 height 64
drag, startPoint x: 444, startPoint y: 157, endPoint x: 464, endPoint y: 158, distance: 20.5
click at [467, 156] on textarea "Pork Sausage, Black Beans, Un-salted Corn, Canned Tomatoes, Shredded Iceberg Le…" at bounding box center [299, 175] width 367 height 64
click at [435, 160] on textarea "Pork Sausage, Black Beans, Un-salted Corn, Canned Tomatoes, Shredded Iceberg Le…" at bounding box center [299, 175] width 367 height 64
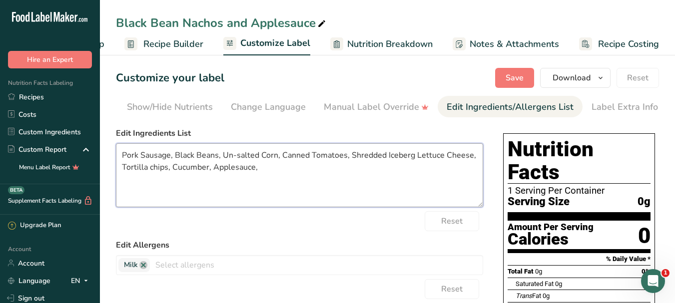
drag, startPoint x: 444, startPoint y: 157, endPoint x: 469, endPoint y: 159, distance: 24.6
click at [469, 159] on textarea "Pork Sausage, Black Beans, Un-salted Corn, Canned Tomatoes, Shredded Iceberg Le…" at bounding box center [299, 175] width 367 height 64
click at [387, 157] on textarea "Pork Sausage, Black Beans, Un-salted Corn, Canned Tomatoes, Shredded Iceberg Le…" at bounding box center [299, 175] width 367 height 64
click at [341, 201] on textarea "Pork Sausage, Black Beans, Un-salted Corn, Canned Tomatoes, Shredded Cheese, Ic…" at bounding box center [299, 175] width 367 height 64
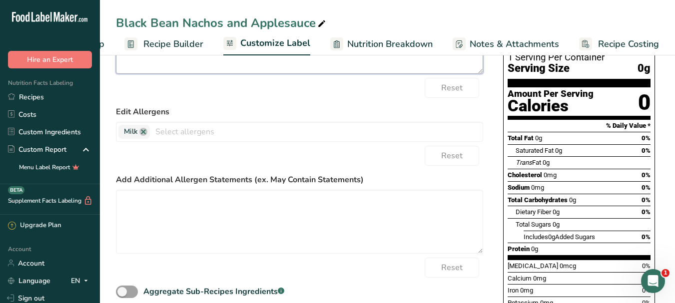
scroll to position [150, 0]
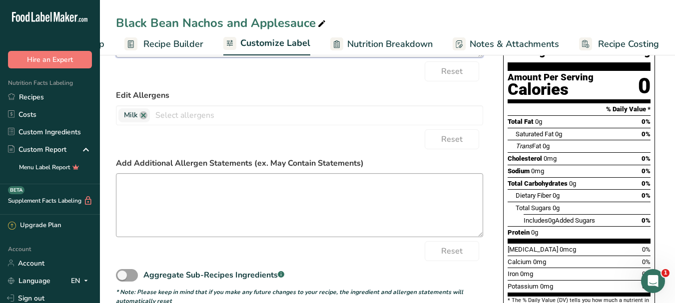
type textarea "Pork Sausage, Black Beans, Un-salted Corn, Canned Tomatoes, Shredded Cheese, Ic…"
click at [230, 192] on textarea at bounding box center [299, 205] width 367 height 64
click at [289, 164] on label "Add Additional Allergen Statements (ex. May Contain Statements)" at bounding box center [299, 163] width 367 height 12
click at [224, 190] on textarea at bounding box center [299, 205] width 367 height 64
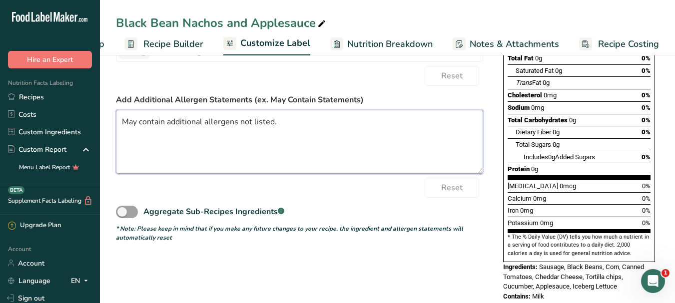
scroll to position [217, 0]
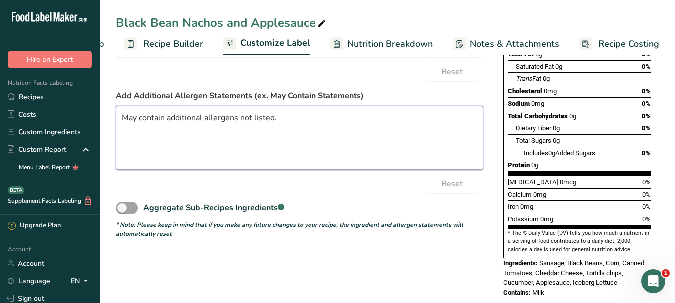
type textarea "May contain additional allergens not listed."
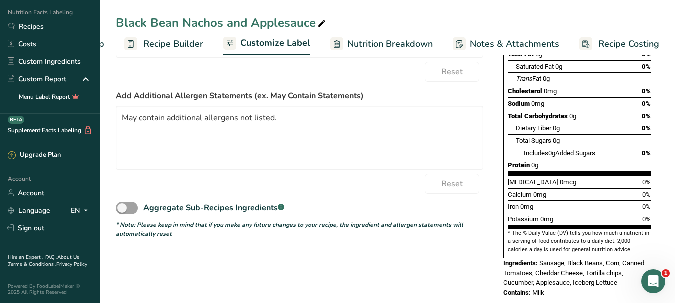
click at [167, 196] on div "Aggregate Sub-Recipes Ingredients .a-a{fill:#347362;}.b-a{fill:#fff;}" at bounding box center [299, 205] width 367 height 22
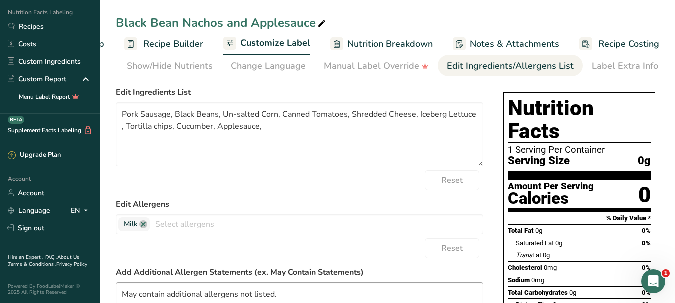
scroll to position [0, 0]
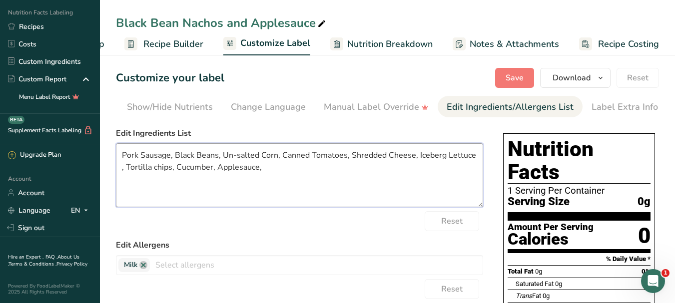
click at [121, 157] on textarea "Pork Sausage, Black Beans, Un-salted Corn, Canned Tomatoes, Shredded Cheese, Ic…" at bounding box center [299, 175] width 367 height 64
click at [246, 171] on textarea "Nachos: Pork Sausage, Black Beans, Un-salted Corn, Canned Tomatoes, Shredded Ch…" at bounding box center [299, 175] width 367 height 64
drag, startPoint x: 243, startPoint y: 170, endPoint x: 348, endPoint y: 170, distance: 104.9
click at [348, 170] on textarea "Nachos: Pork Sausage, Black Beans, Un-salted Corn, Canned Tomatoes, Shredded Ch…" at bounding box center [299, 175] width 367 height 64
click at [268, 158] on textarea "Nachos: Pork Sausage, Black Beans, Un-salted Corn, Canned Tomatoes, Shredded Ch…" at bounding box center [299, 175] width 367 height 64
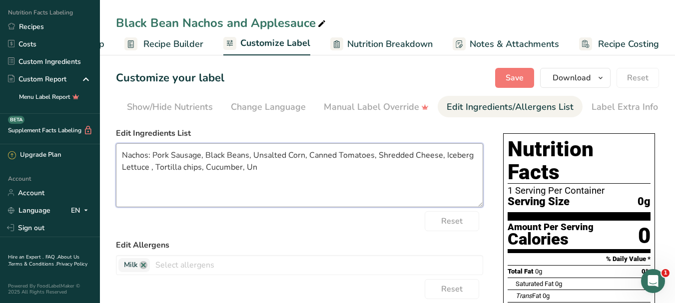
click at [274, 177] on textarea "Nachos: Pork Sausage, Black Beans, Unsalted Corn, Canned Tomatoes, Shredded Che…" at bounding box center [299, 175] width 367 height 64
click at [313, 204] on textarea "Nachos: Pork Sausage, Black Beans, Unsalted Corn, Canned Tomatoes, Shredded Che…" at bounding box center [299, 175] width 367 height 64
click at [155, 170] on textarea "Nachos: Pork Sausage, Black Beans, Unsalted Corn, Canned Tomatoes, Shredded Che…" at bounding box center [299, 175] width 367 height 64
click at [205, 170] on textarea "Nachos: Pork Sausage, Black Beans, Unsalted Corn, Canned Tomatoes, Shredded Che…" at bounding box center [299, 175] width 367 height 64
click at [389, 170] on textarea "Nachos: Pork Sausage, Black Beans, Unsalted Corn, Canned Tomatoes, Shredded Che…" at bounding box center [299, 175] width 367 height 64
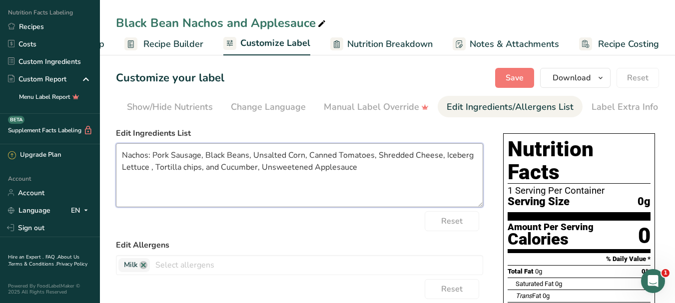
type textarea "Nachos: Pork Sausage, Black Beans, Unsalted Corn, Canned Tomatoes, Shredded Che…"
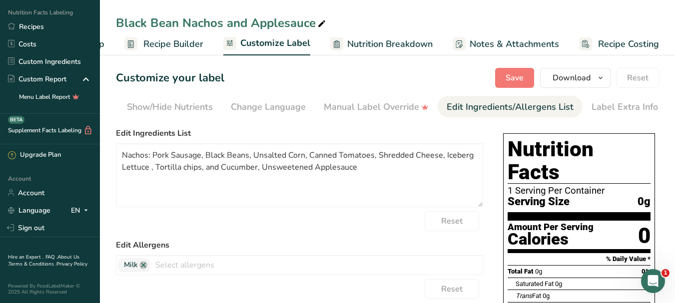
click at [280, 43] on span "Customize Label" at bounding box center [275, 42] width 70 height 13
click at [522, 77] on span "Save" at bounding box center [514, 78] width 18 height 12
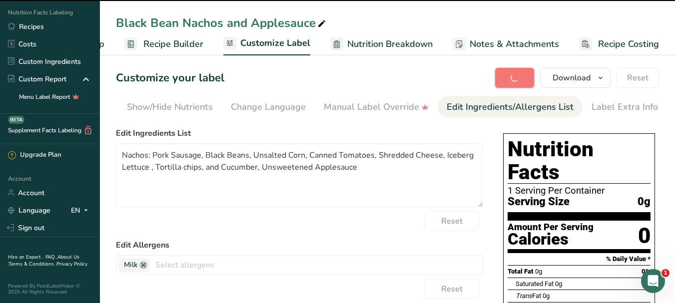
type textarea "May contain additional allergens not listed."
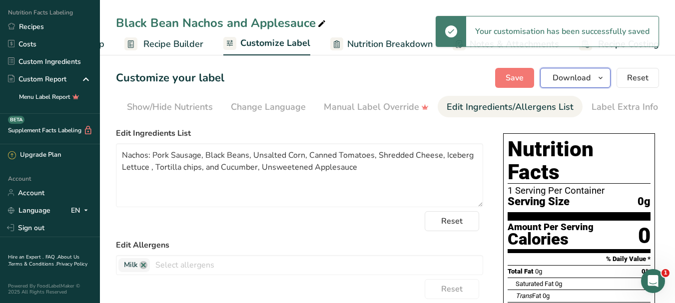
click at [583, 77] on span "Download" at bounding box center [571, 78] width 38 height 12
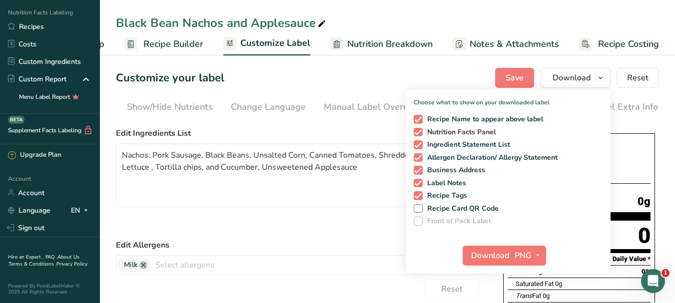
click at [418, 132] on span at bounding box center [418, 132] width 9 height 9
click at [418, 132] on input "Nutrition Facts Panel" at bounding box center [417, 132] width 6 height 6
checkbox input "false"
click at [418, 171] on span at bounding box center [418, 170] width 9 height 9
click at [418, 171] on input "Business Address" at bounding box center [417, 170] width 6 height 6
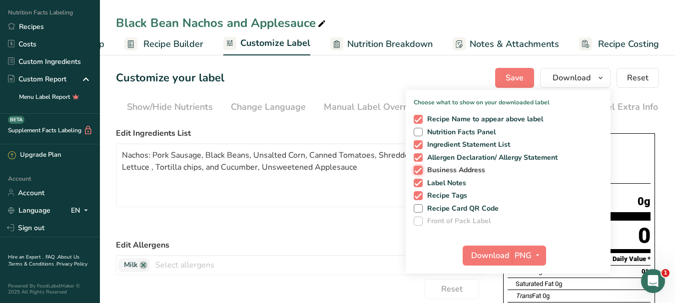
checkbox input "false"
click at [418, 182] on span at bounding box center [418, 183] width 9 height 9
click at [418, 182] on input "Label Notes" at bounding box center [417, 183] width 6 height 6
checkbox input "false"
click at [420, 197] on span at bounding box center [418, 195] width 9 height 9
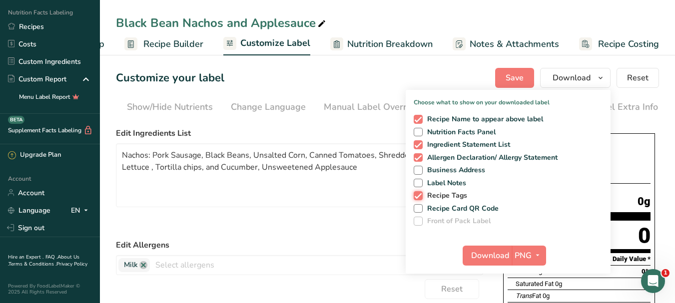
click at [420, 197] on input "Recipe Tags" at bounding box center [417, 195] width 6 height 6
checkbox input "false"
click at [482, 254] on span "Download" at bounding box center [490, 256] width 38 height 12
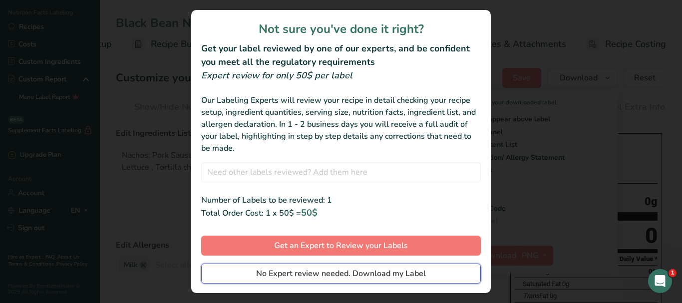
click at [348, 276] on span "No Expert review needed. Download my Label" at bounding box center [341, 274] width 170 height 12
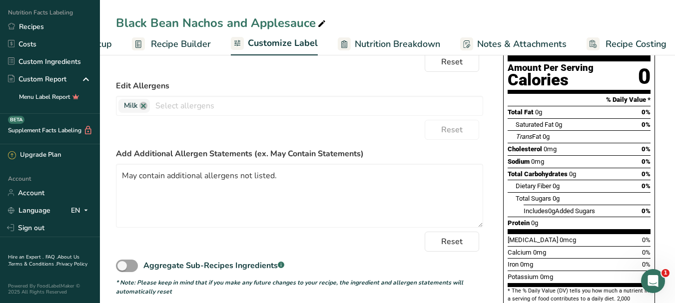
scroll to position [137, 0]
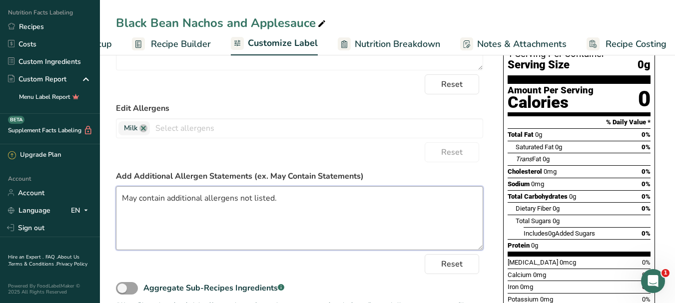
click at [204, 201] on textarea "May contain additional allergens not listed." at bounding box center [299, 218] width 367 height 64
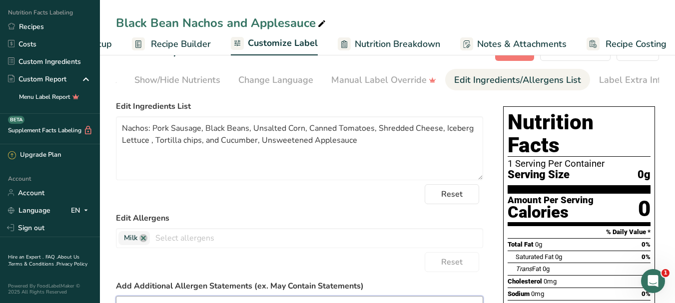
scroll to position [0, 0]
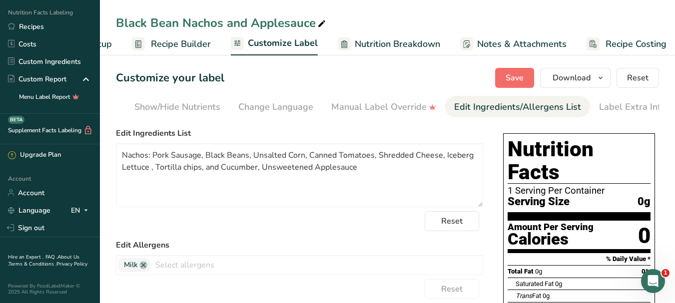
type textarea "May contain additional ingredients and allergens not listed."
click at [505, 80] on button "Save" at bounding box center [514, 78] width 39 height 20
